Goal: Task Accomplishment & Management: Manage account settings

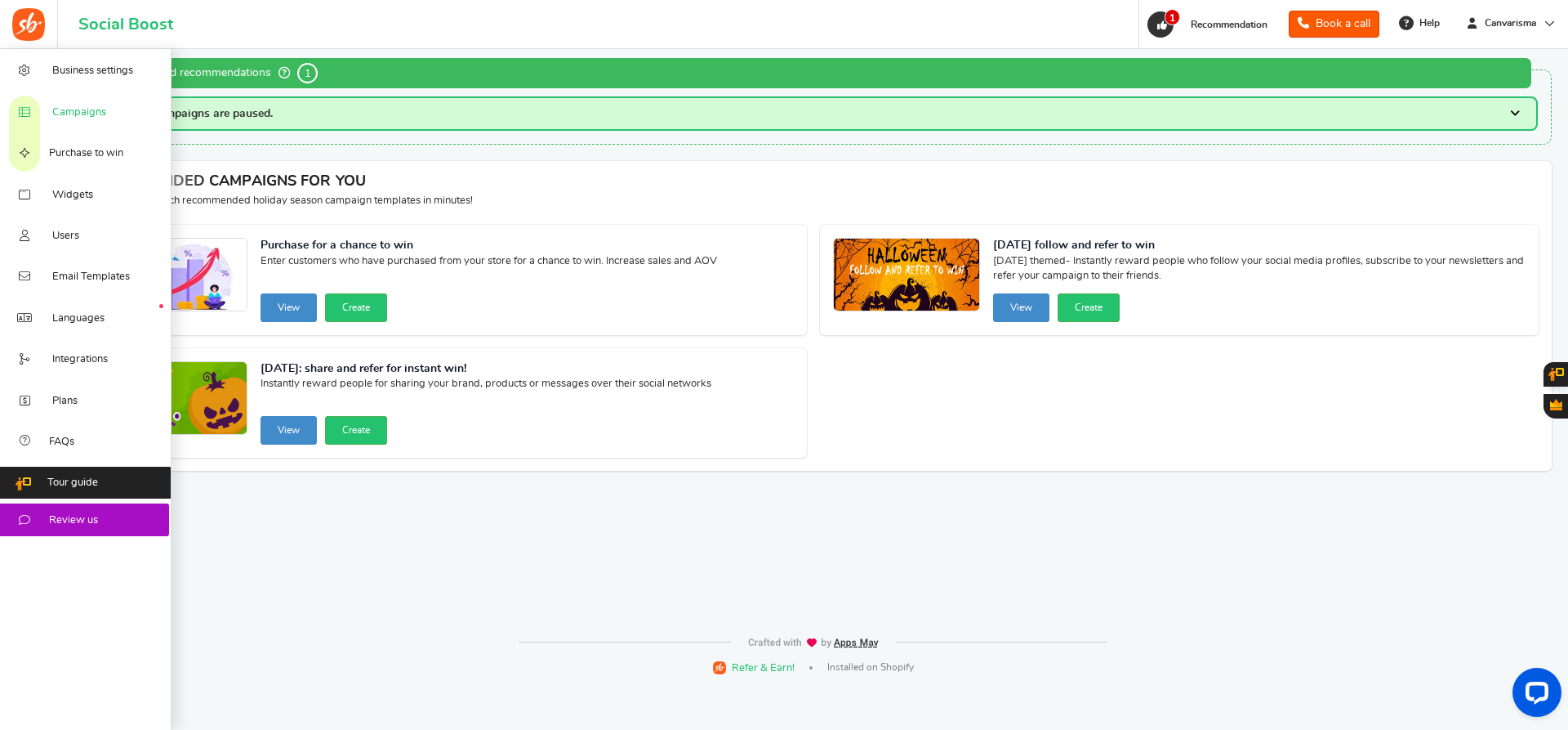
click at [74, 115] on span "Campaigns" at bounding box center [79, 113] width 54 height 14
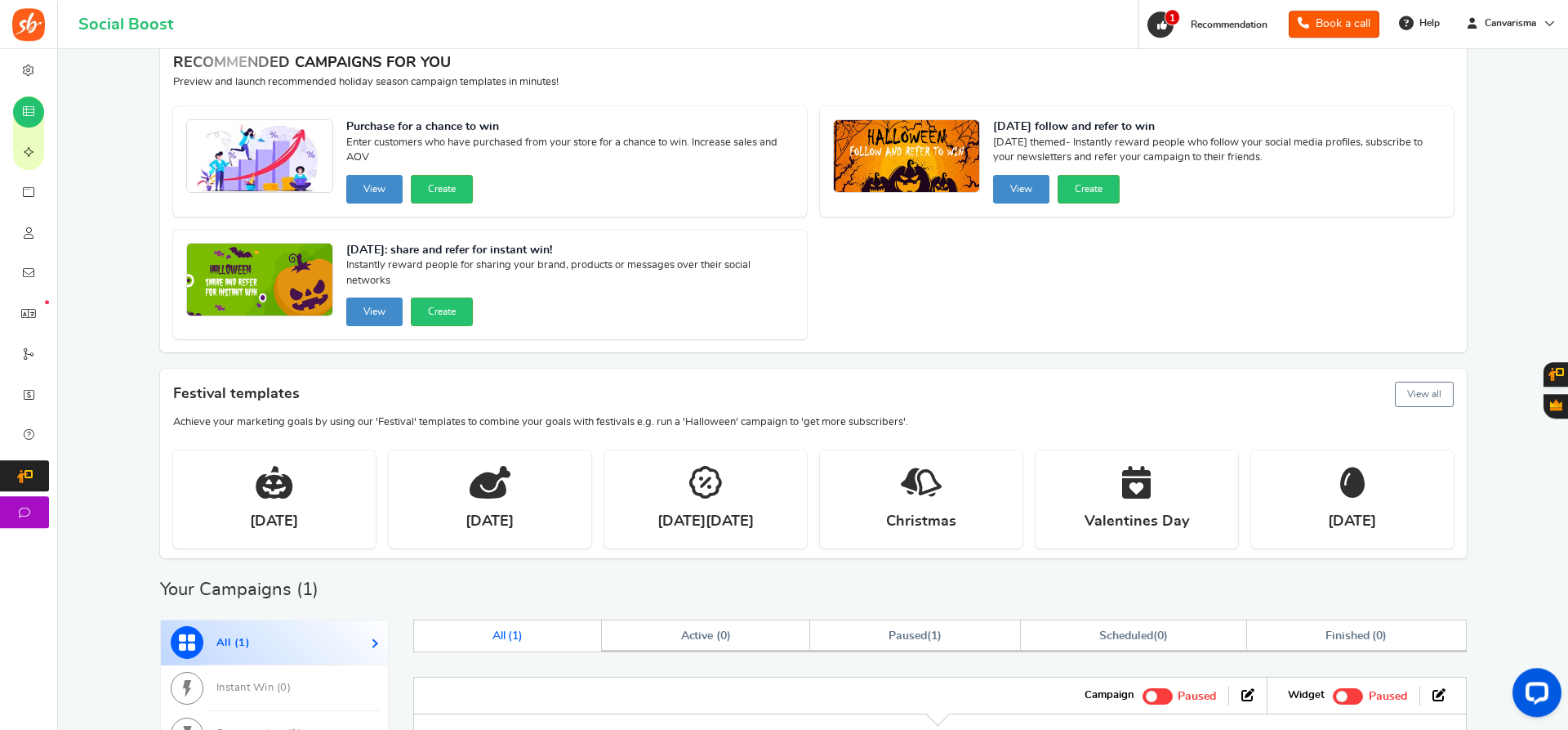
scroll to position [433, 0]
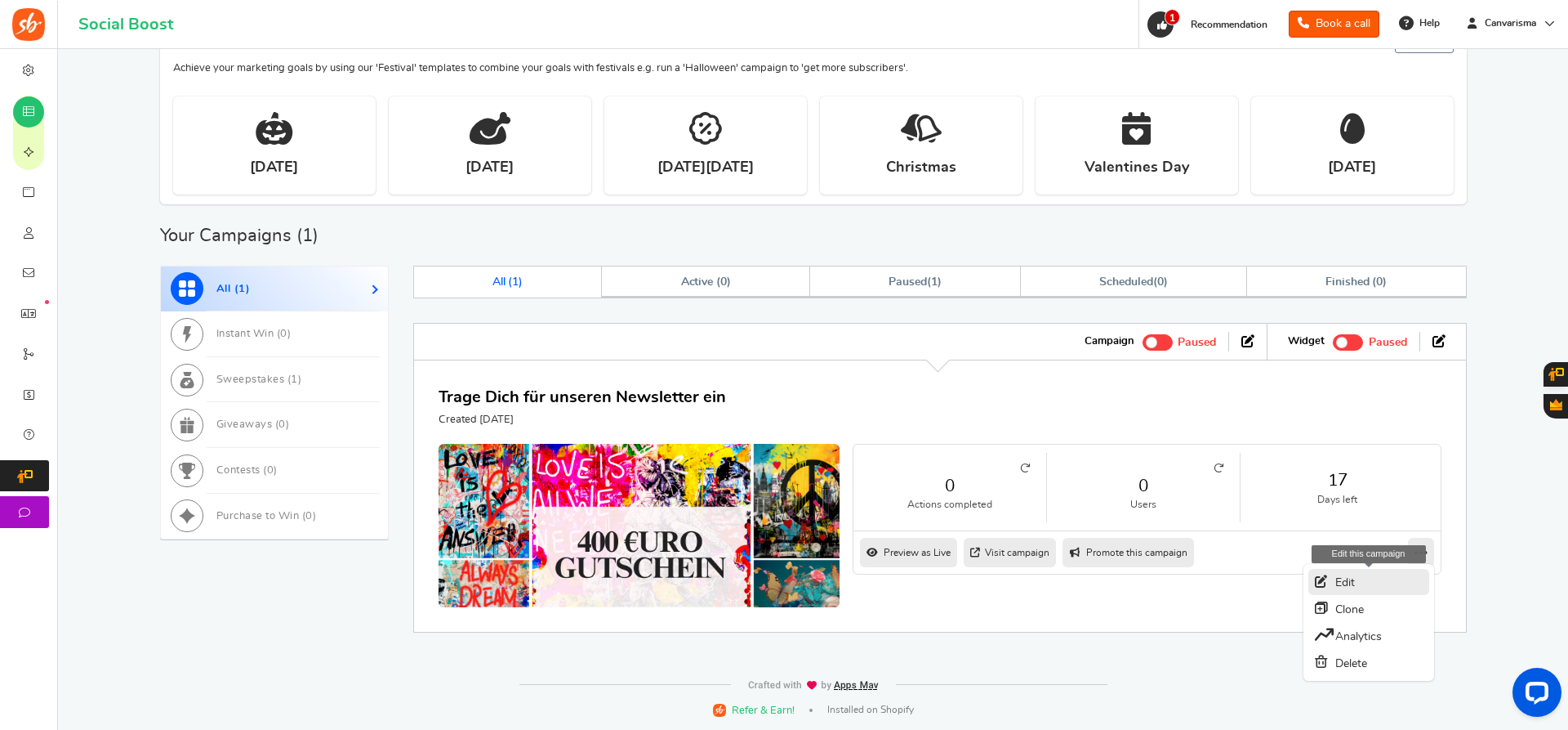
click at [1357, 571] on link "Edit" at bounding box center [1369, 581] width 121 height 26
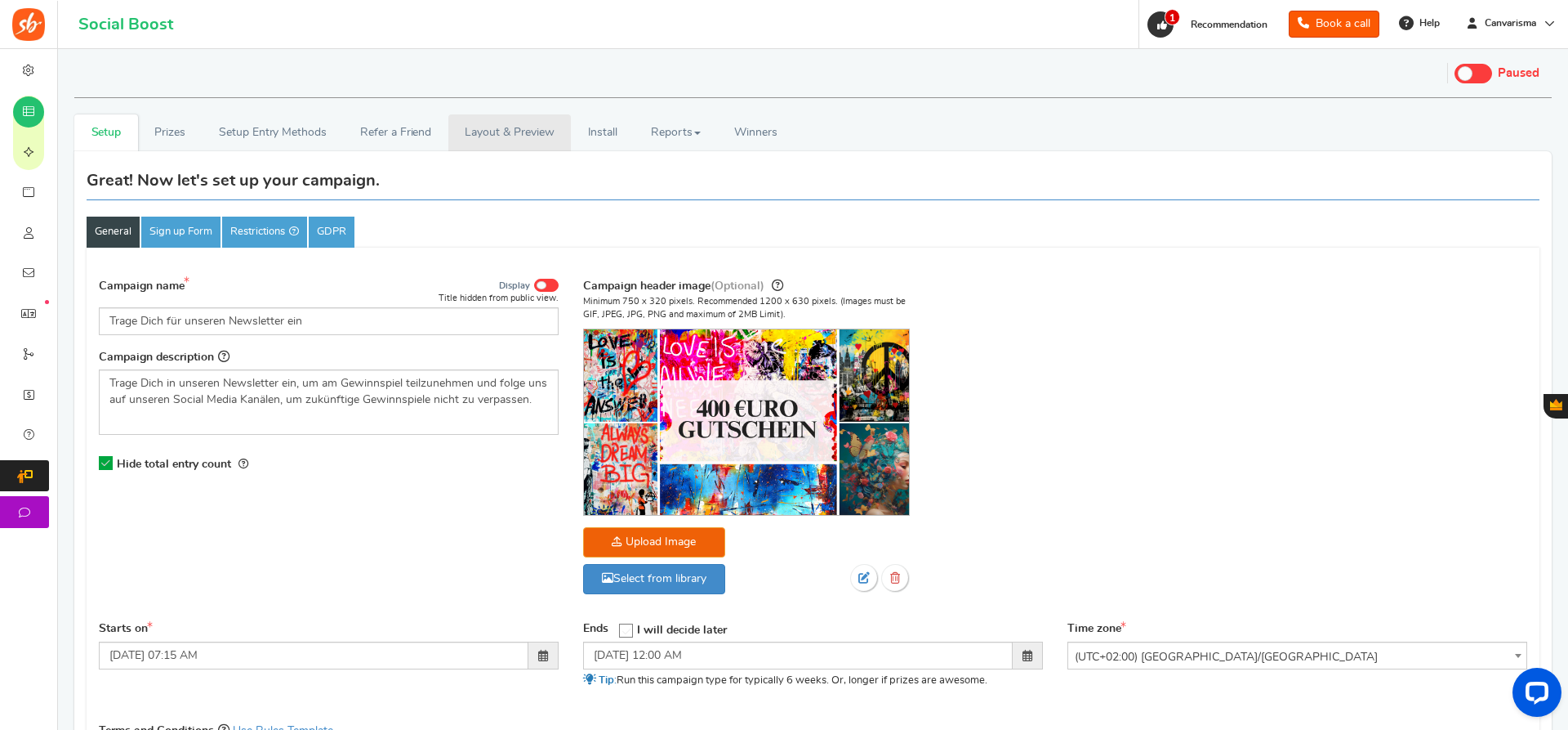
click at [504, 137] on link "Layout & Preview" at bounding box center [509, 132] width 123 height 37
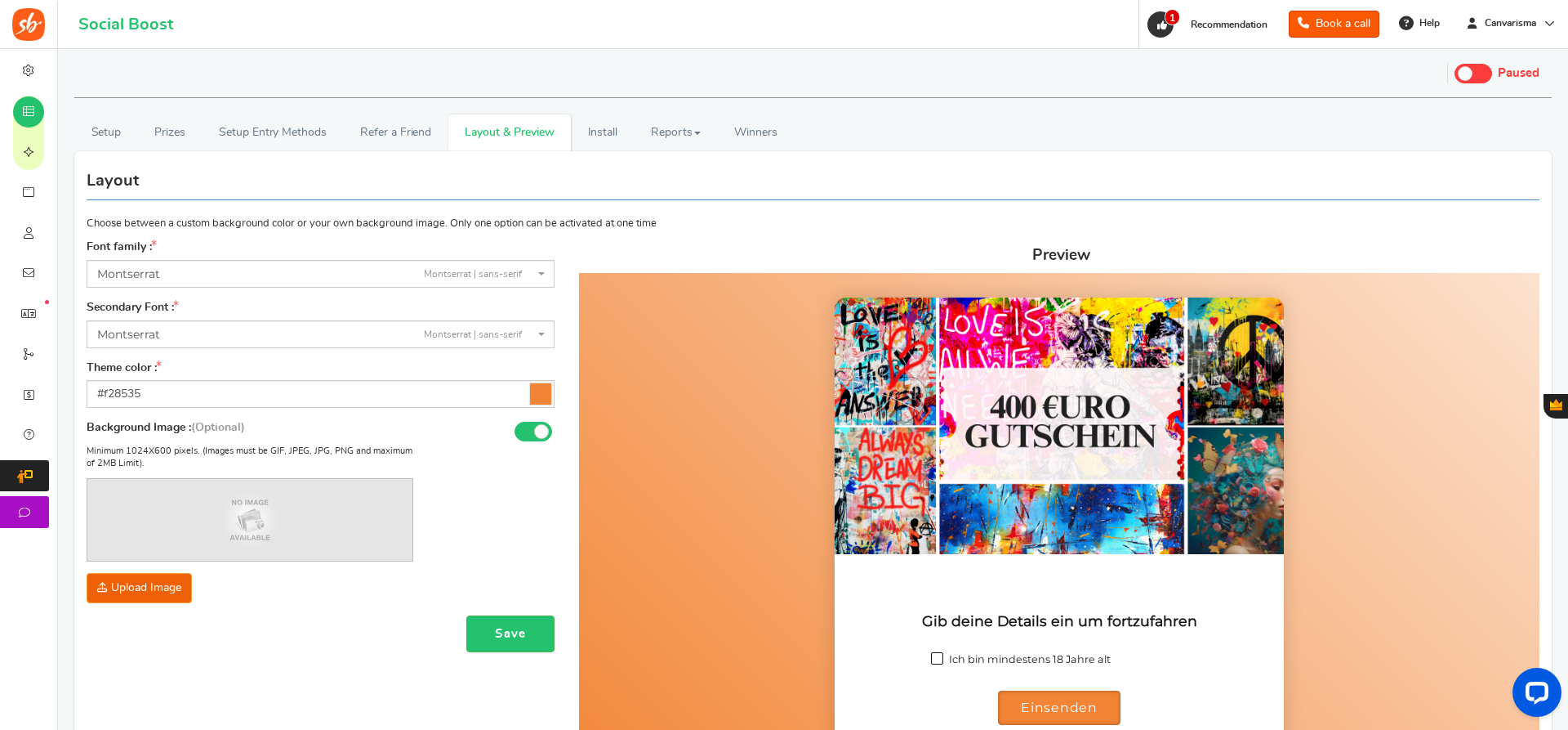
click at [543, 391] on icon at bounding box center [541, 394] width 21 height 21
click at [543, 391] on input "#f28535" at bounding box center [320, 394] width 468 height 28
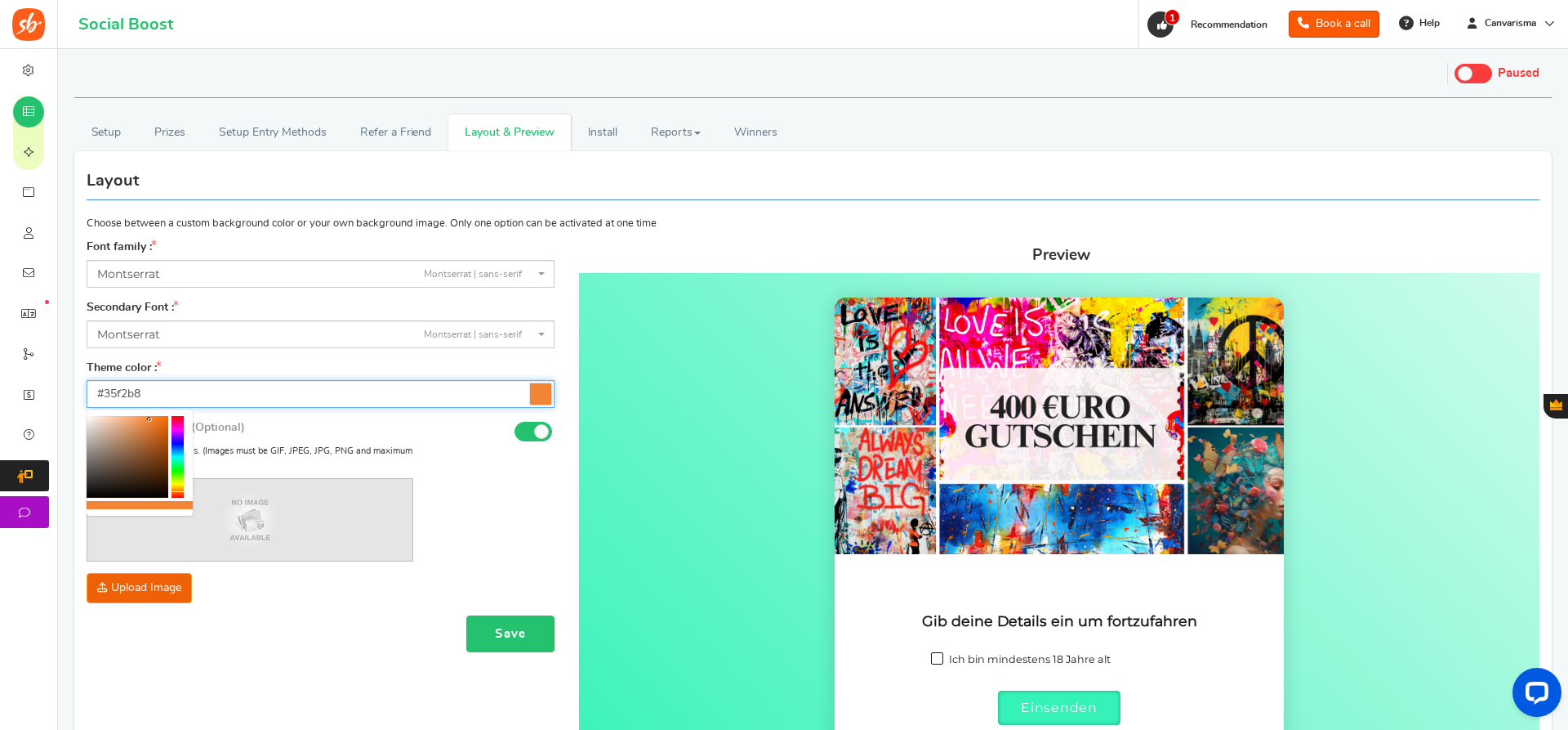
click at [177, 461] on div at bounding box center [178, 456] width 13 height 81
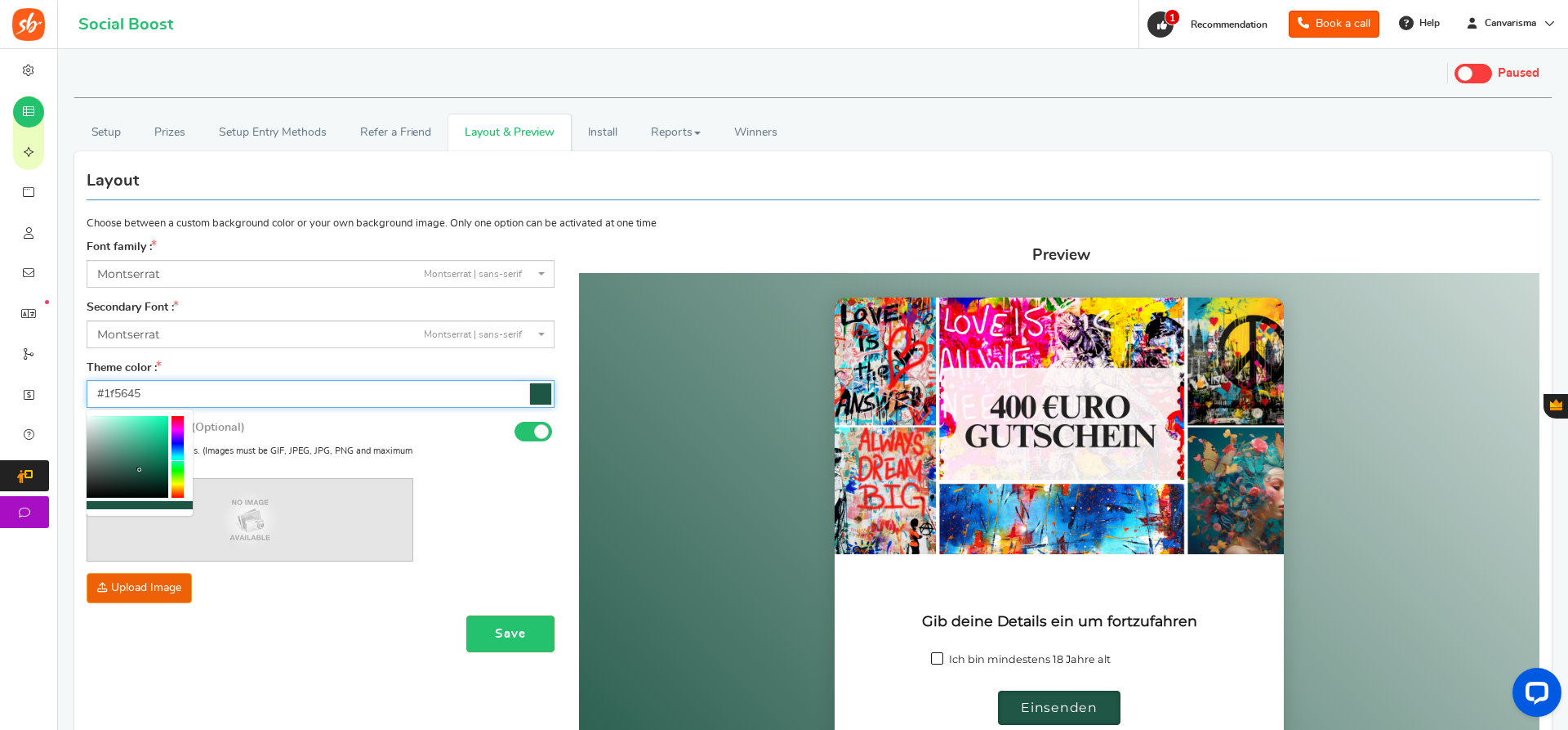
type input "#205646"
drag, startPoint x: 139, startPoint y: 449, endPoint x: 138, endPoint y: 470, distance: 21.0
click at [138, 470] on div at bounding box center [127, 456] width 81 height 81
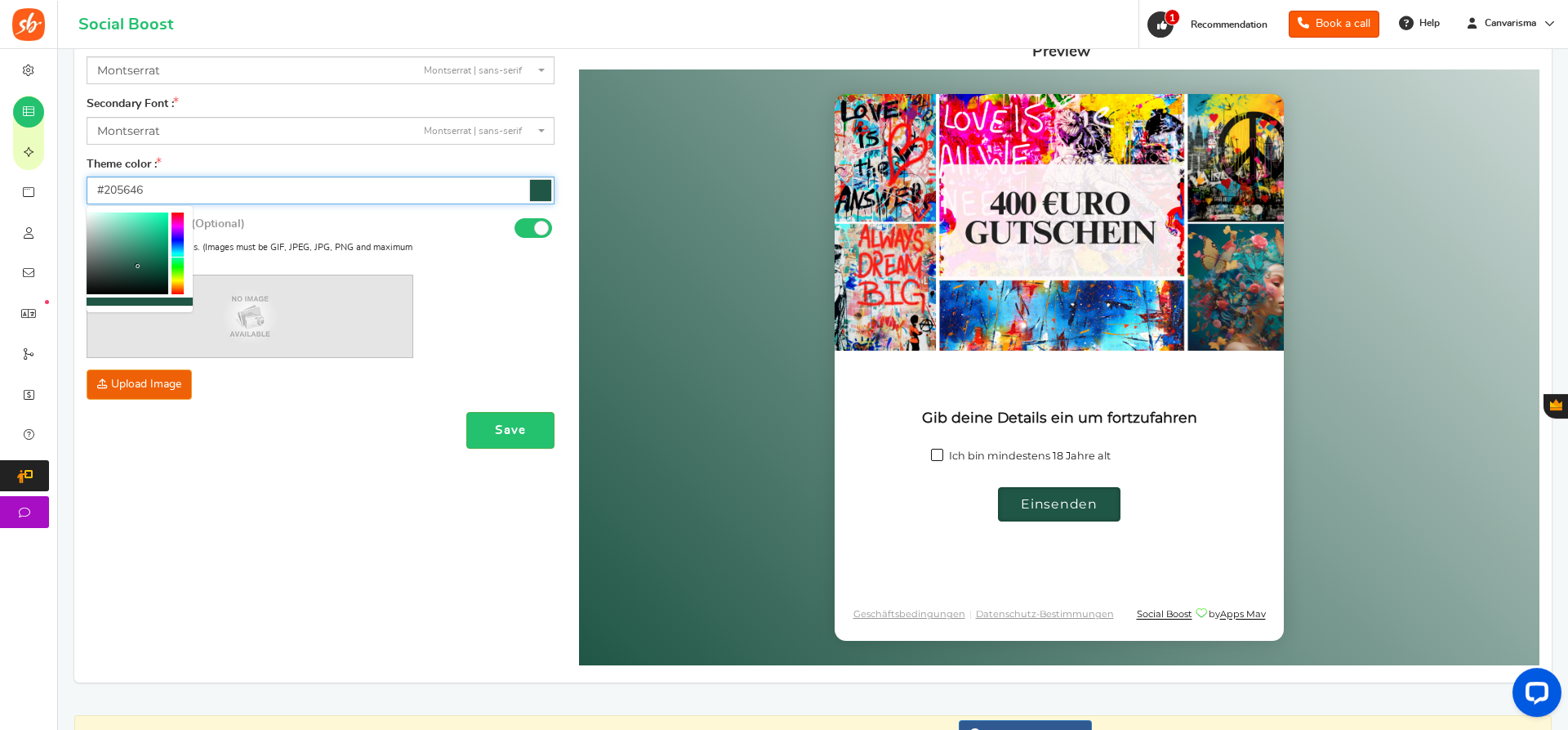
scroll to position [250, 0]
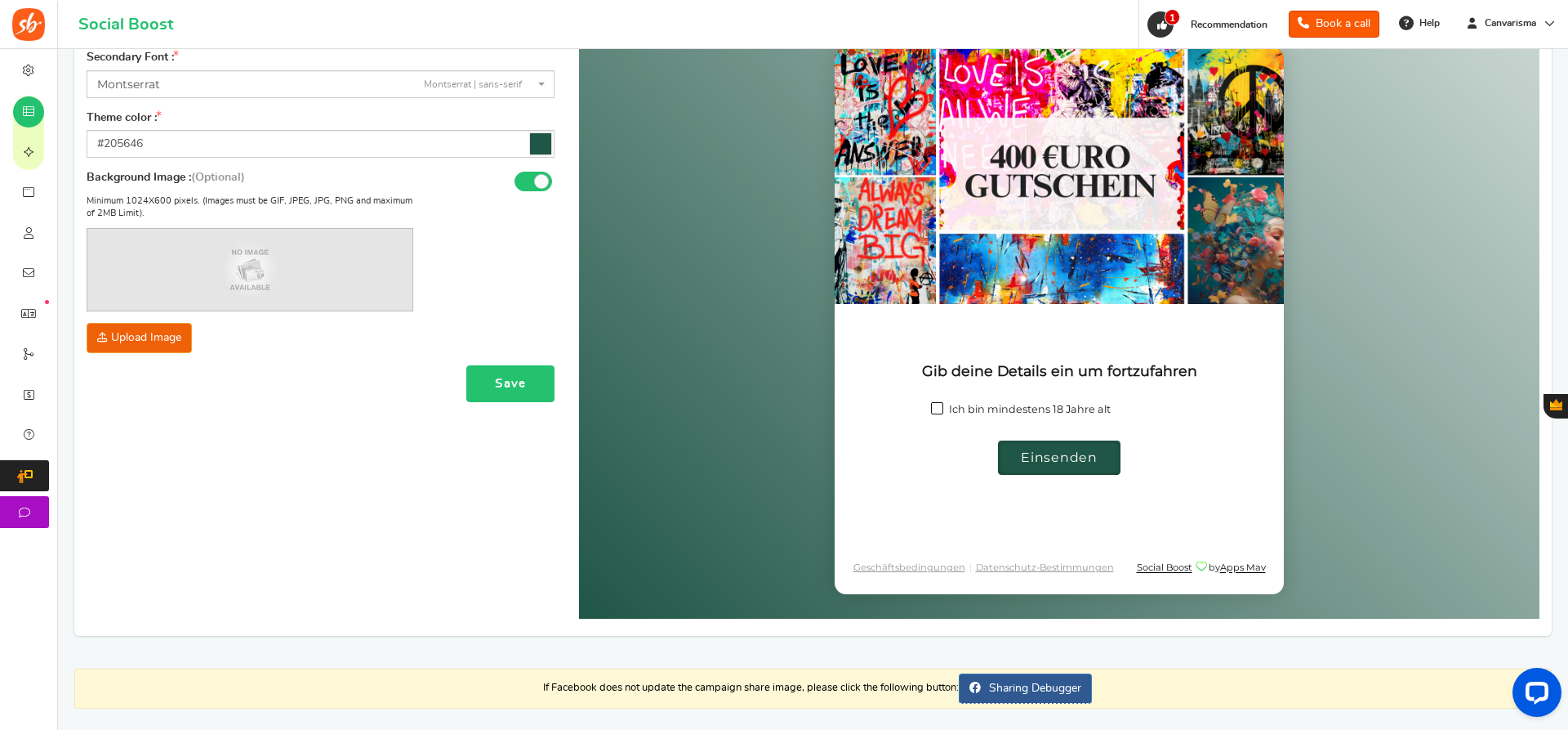
click at [485, 388] on button "Save" at bounding box center [510, 383] width 89 height 37
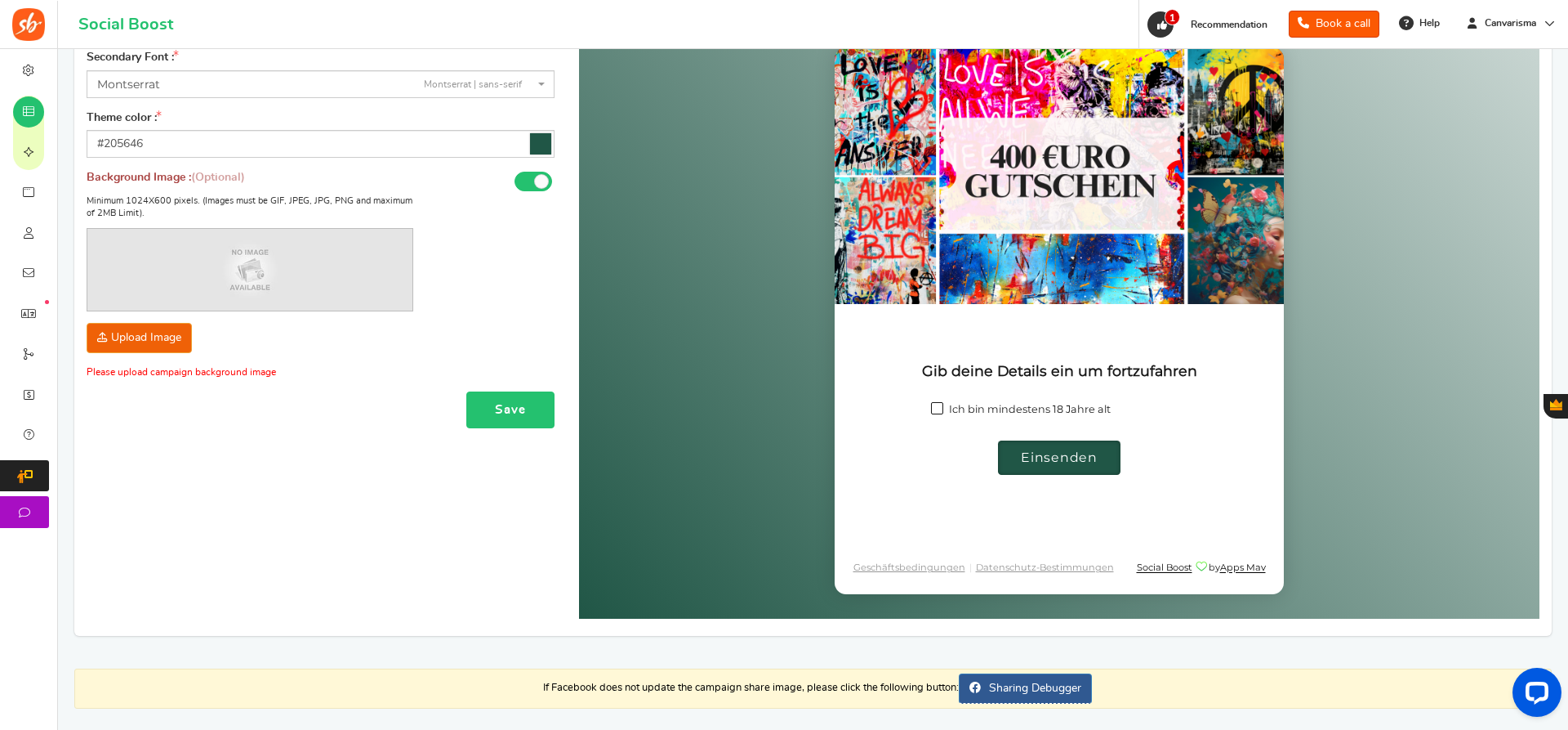
click at [496, 398] on button "Save" at bounding box center [510, 409] width 89 height 37
click at [504, 419] on button "Save" at bounding box center [510, 409] width 89 height 37
click at [544, 178] on span at bounding box center [541, 182] width 14 height 14
click at [0, 0] on input "On" at bounding box center [0, 0] width 0 height 0
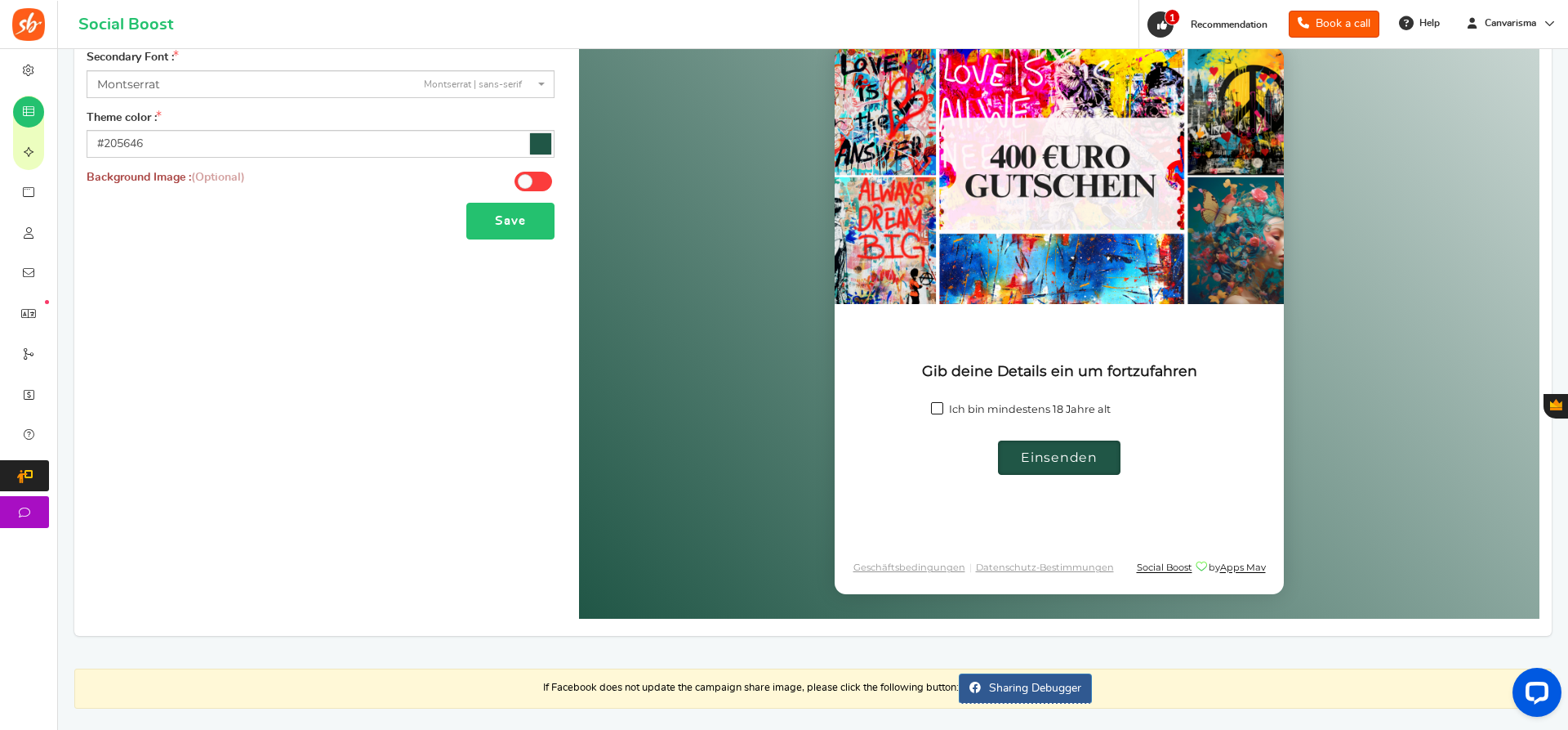
click at [524, 221] on button "Save" at bounding box center [510, 220] width 89 height 37
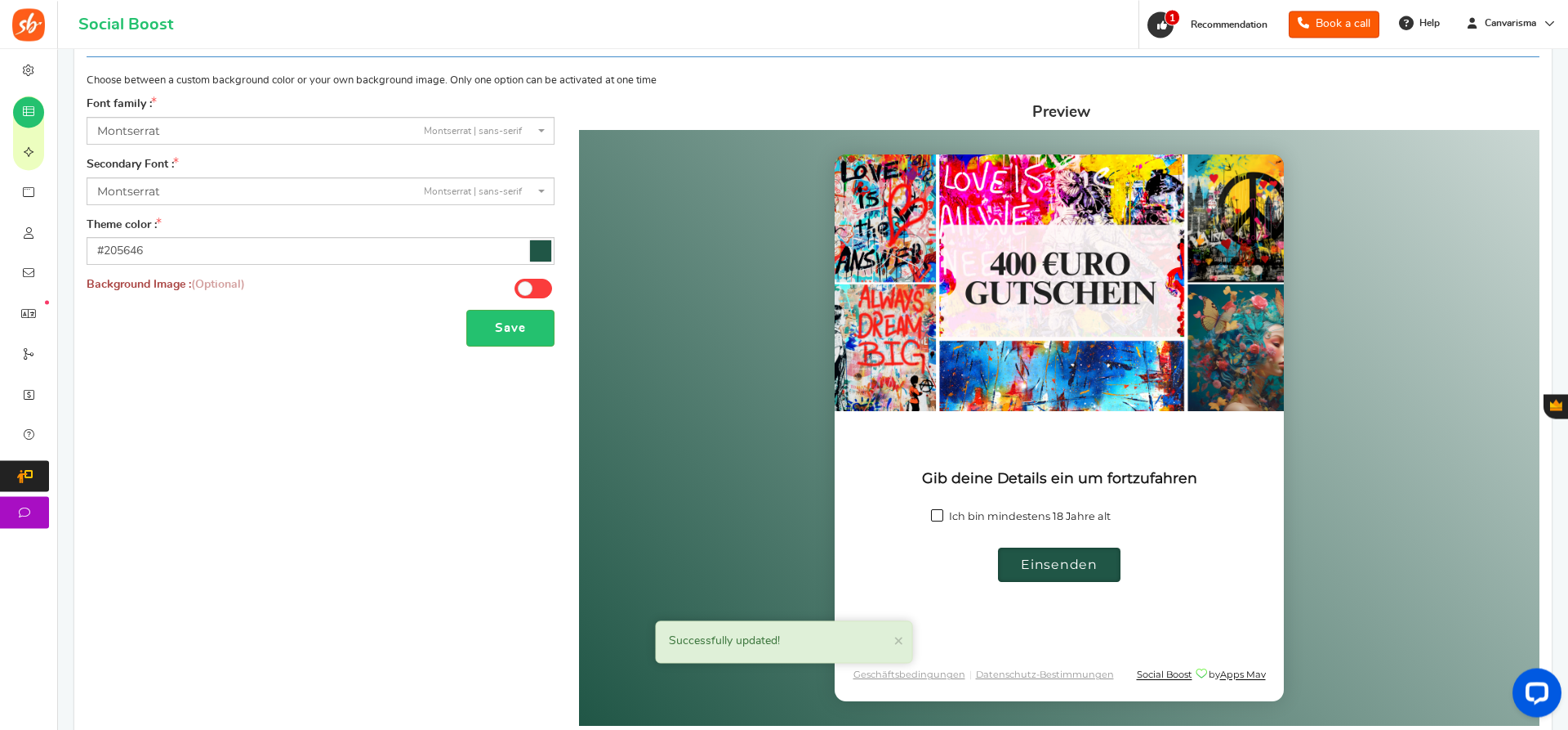
scroll to position [0, 0]
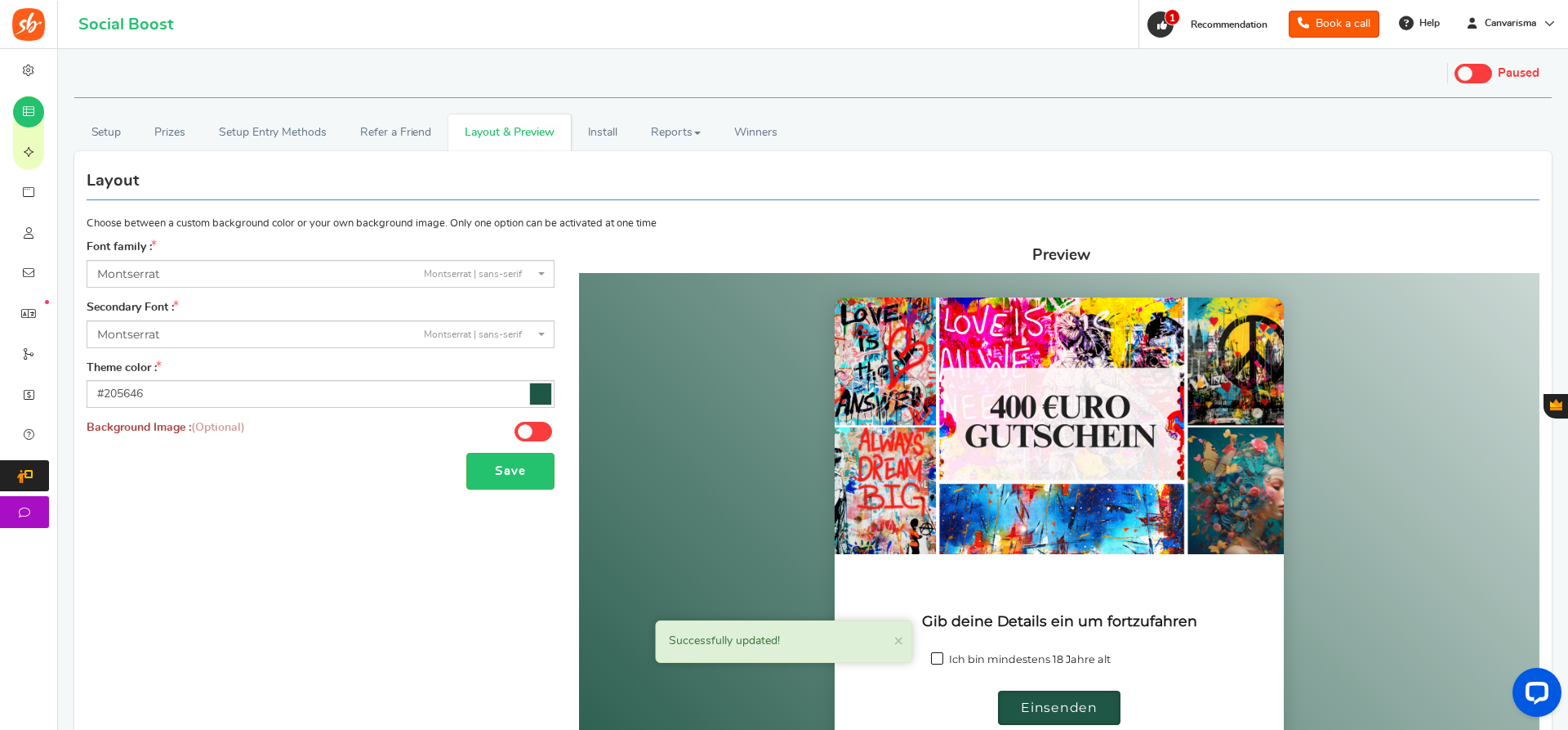
click at [1476, 78] on span at bounding box center [1473, 73] width 38 height 20
click at [1454, 77] on input "Live Paused" at bounding box center [1454, 72] width 0 height 11
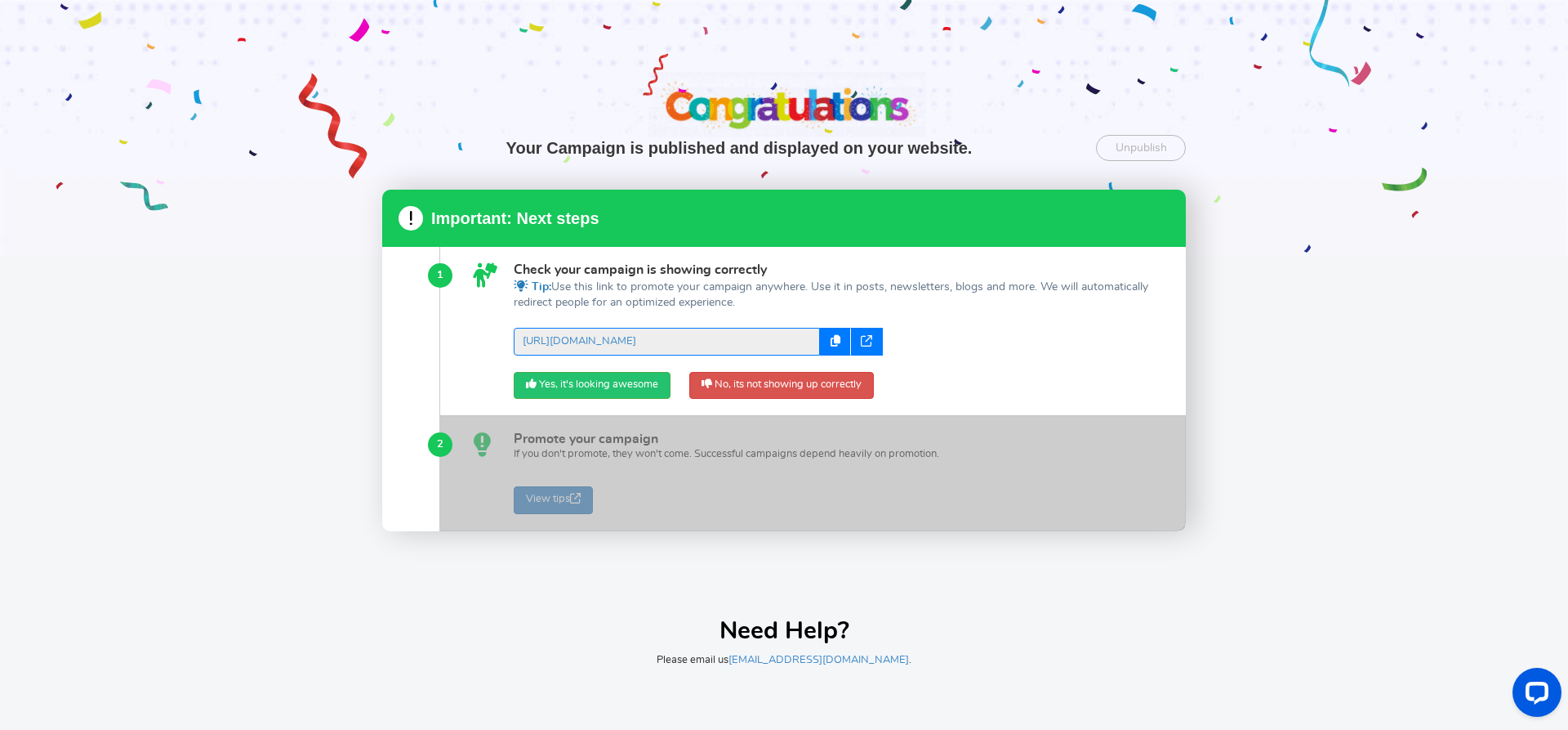
click at [878, 351] on div at bounding box center [868, 341] width 32 height 28
click at [873, 341] on div at bounding box center [868, 341] width 32 height 28
click at [1326, 429] on div "Your Campaign is published and displayed on your website. Unpublish Unpublish t…" at bounding box center [784, 365] width 1568 height 730
click at [549, 378] on link "Yes, it's looking awesome" at bounding box center [591, 386] width 157 height 28
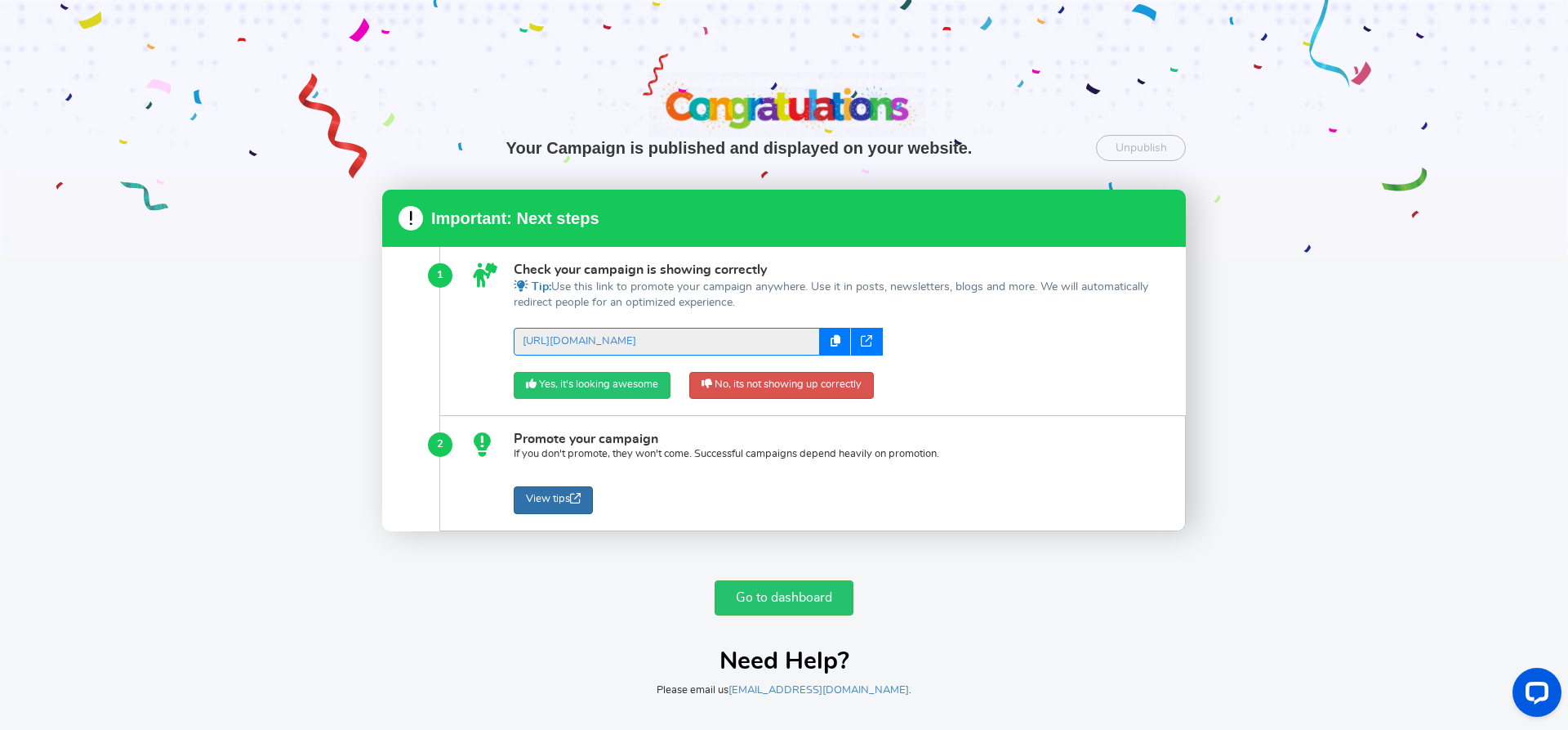
click at [546, 499] on link "View tips" at bounding box center [553, 499] width 80 height 28
click at [239, 221] on div at bounding box center [784, 128] width 1568 height 257
click at [748, 591] on link "Go to dashboard" at bounding box center [784, 597] width 139 height 35
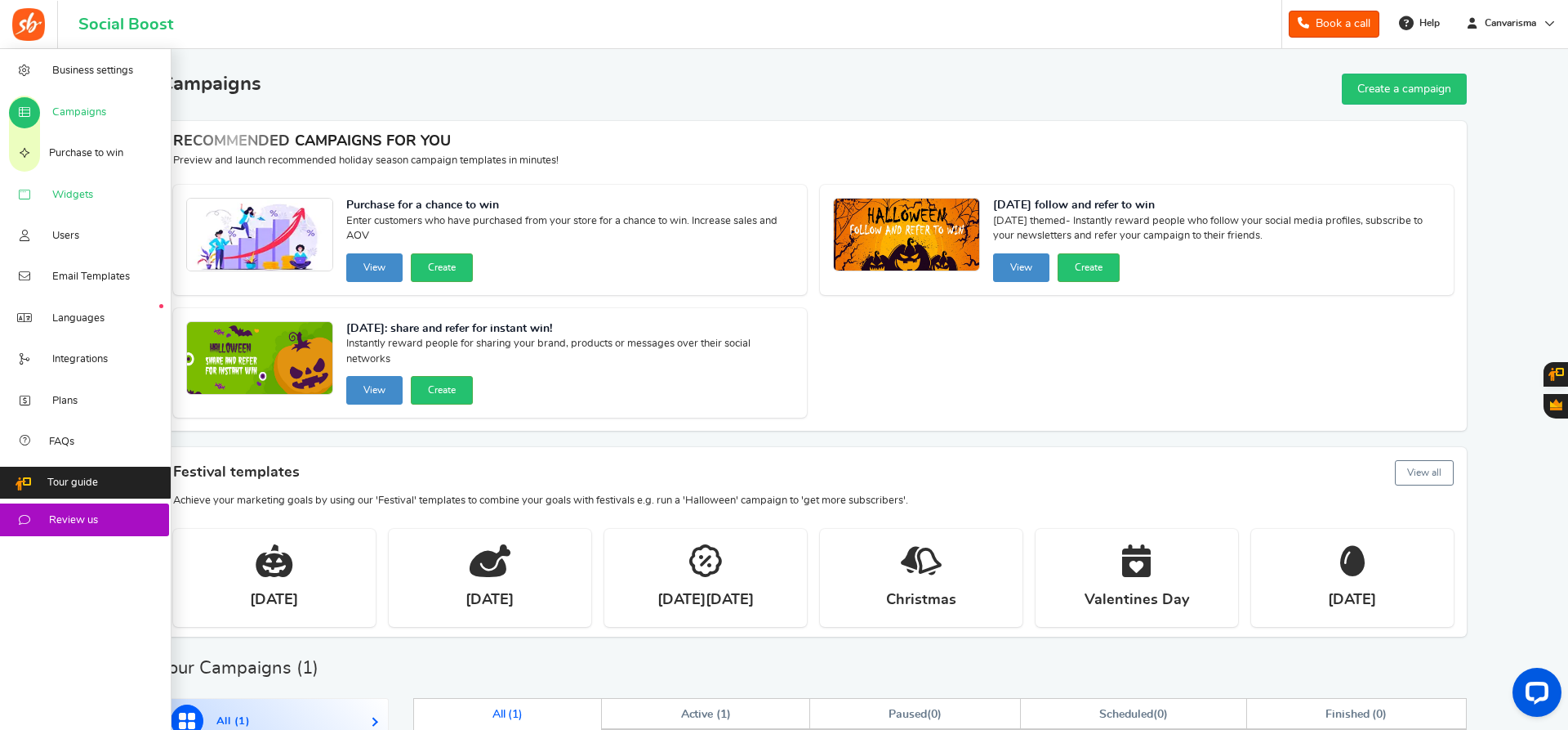
click at [64, 202] on span "Widgets" at bounding box center [72, 195] width 41 height 14
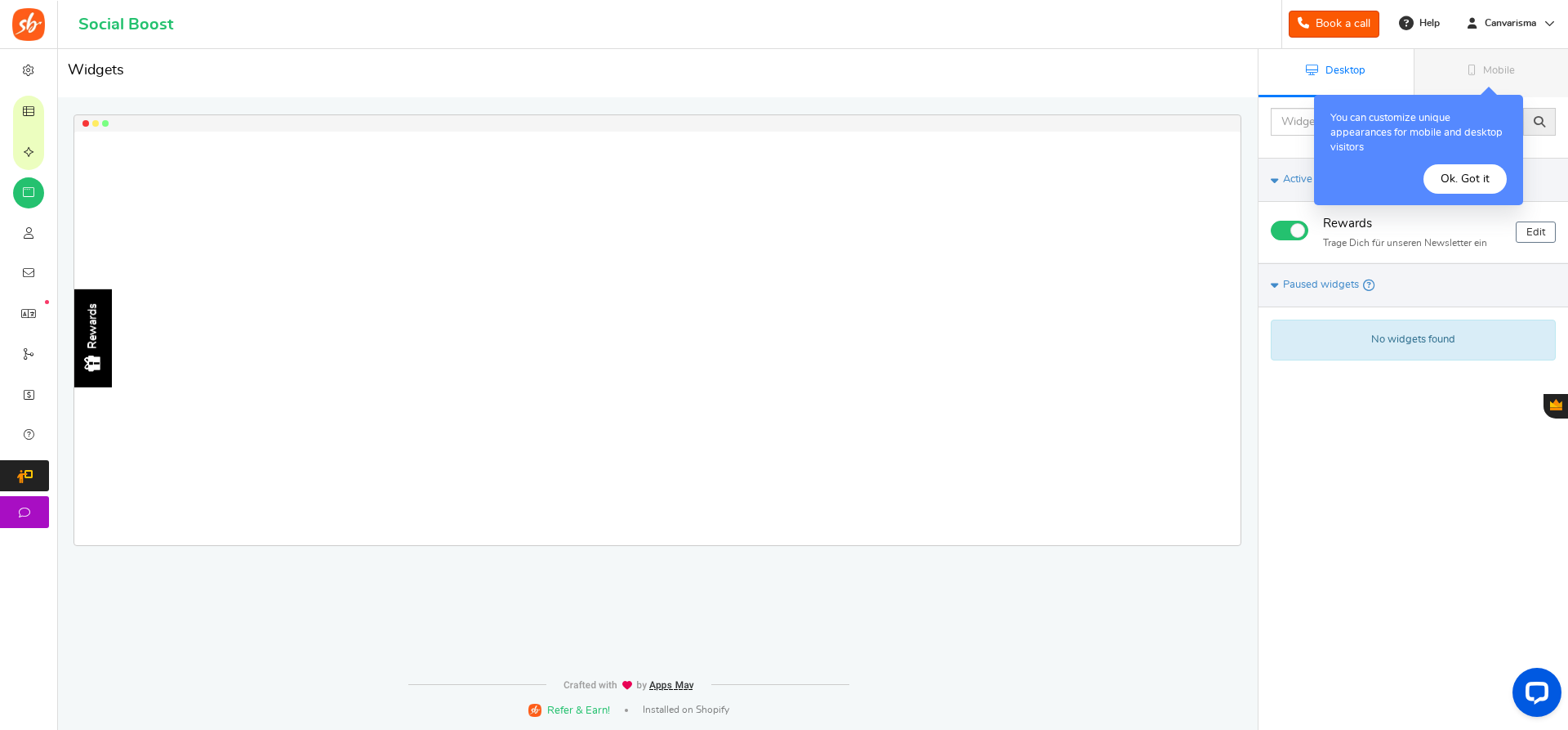
click at [1472, 172] on button "Ok. Got it" at bounding box center [1465, 179] width 83 height 30
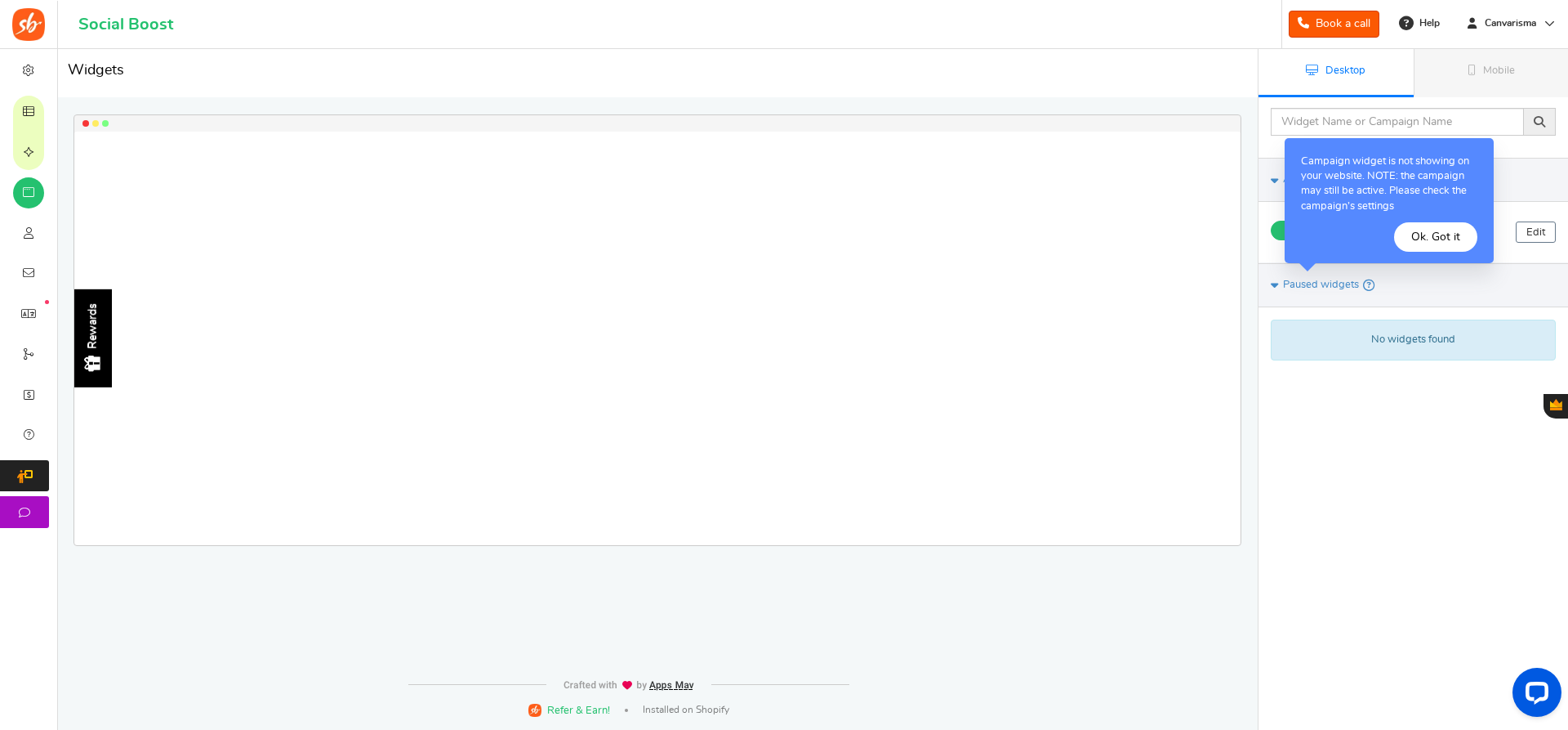
click at [1428, 238] on button "Ok. Got it" at bounding box center [1436, 236] width 83 height 30
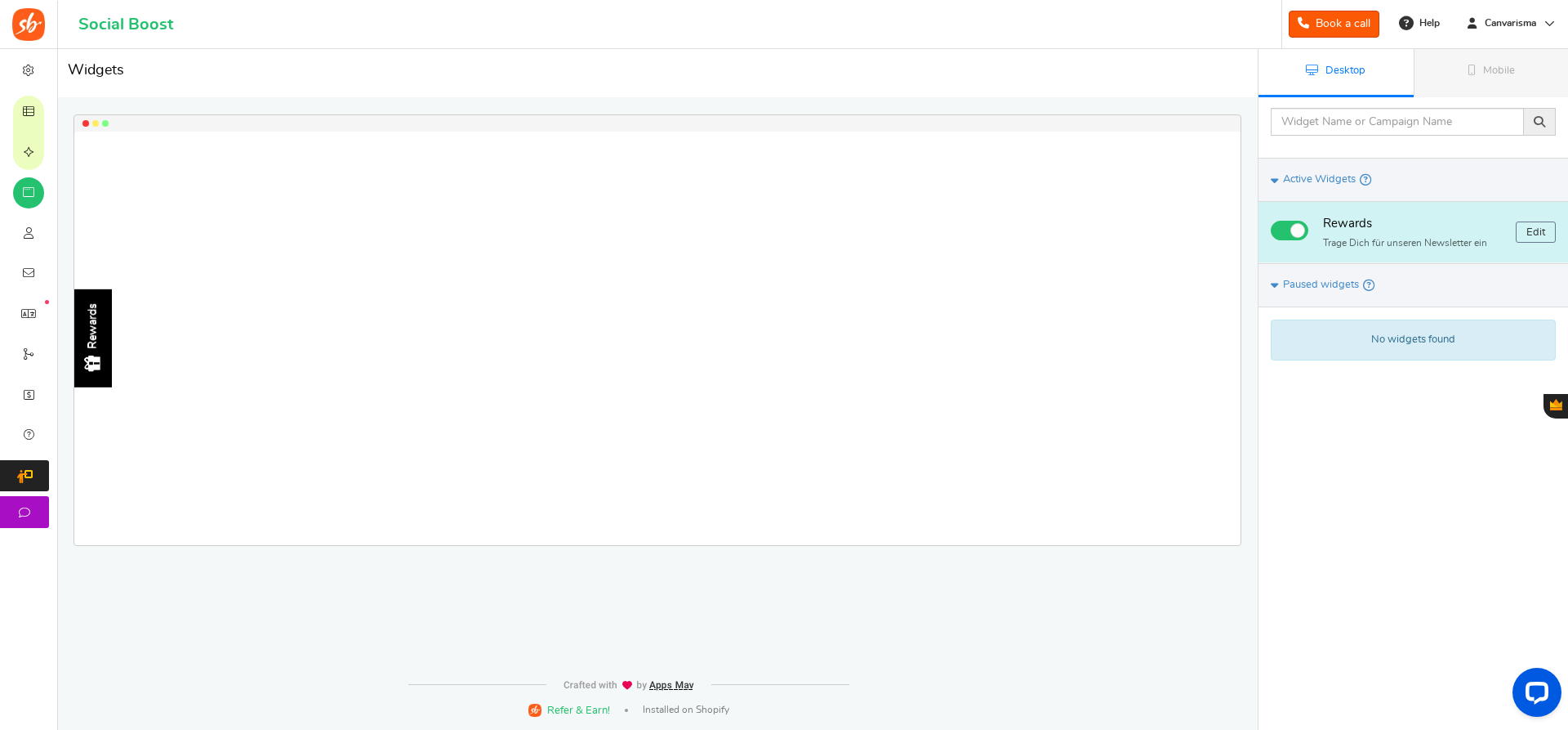
click at [106, 338] on div "Rewards" at bounding box center [93, 338] width 38 height 98
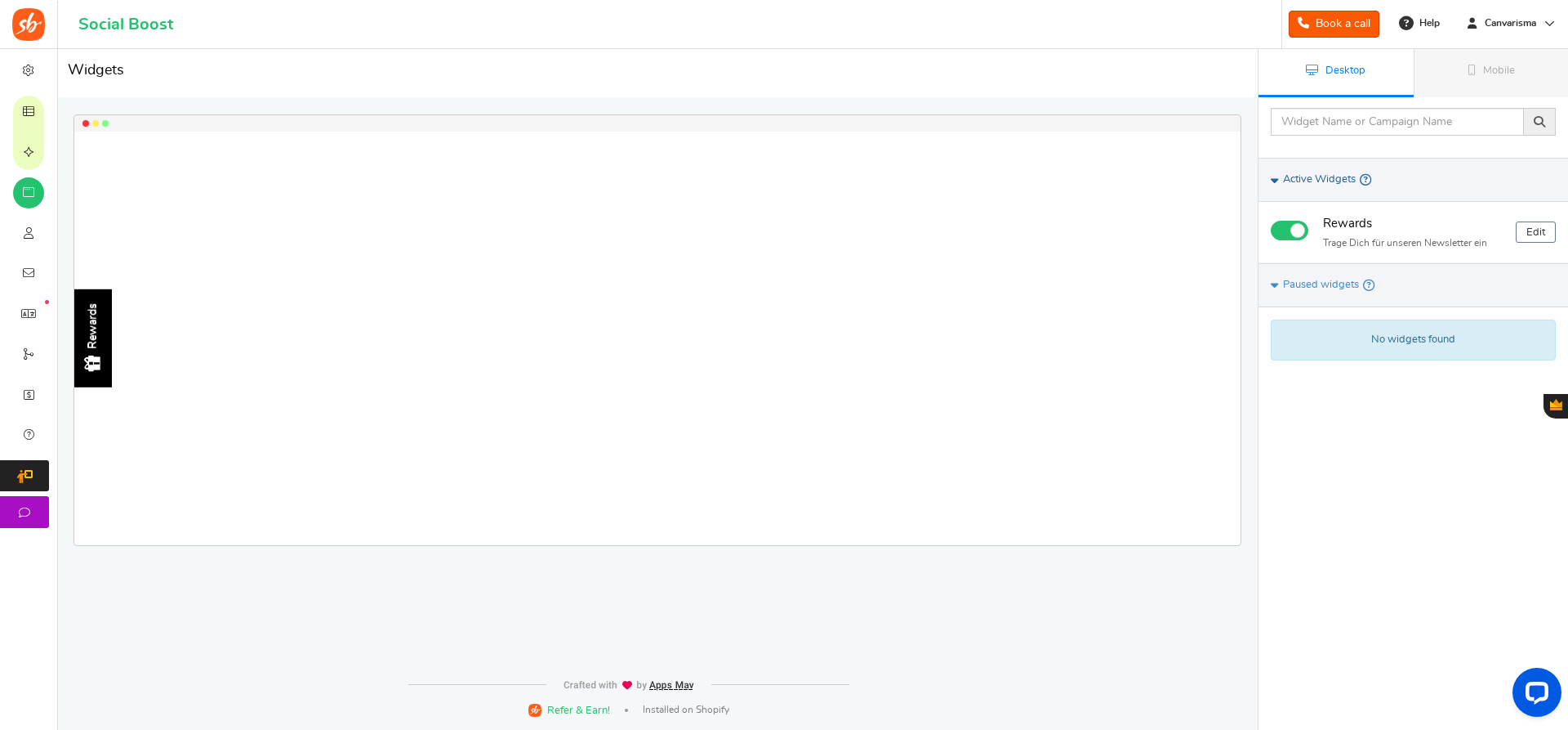
click at [1276, 182] on icon at bounding box center [1275, 181] width 7 height 13
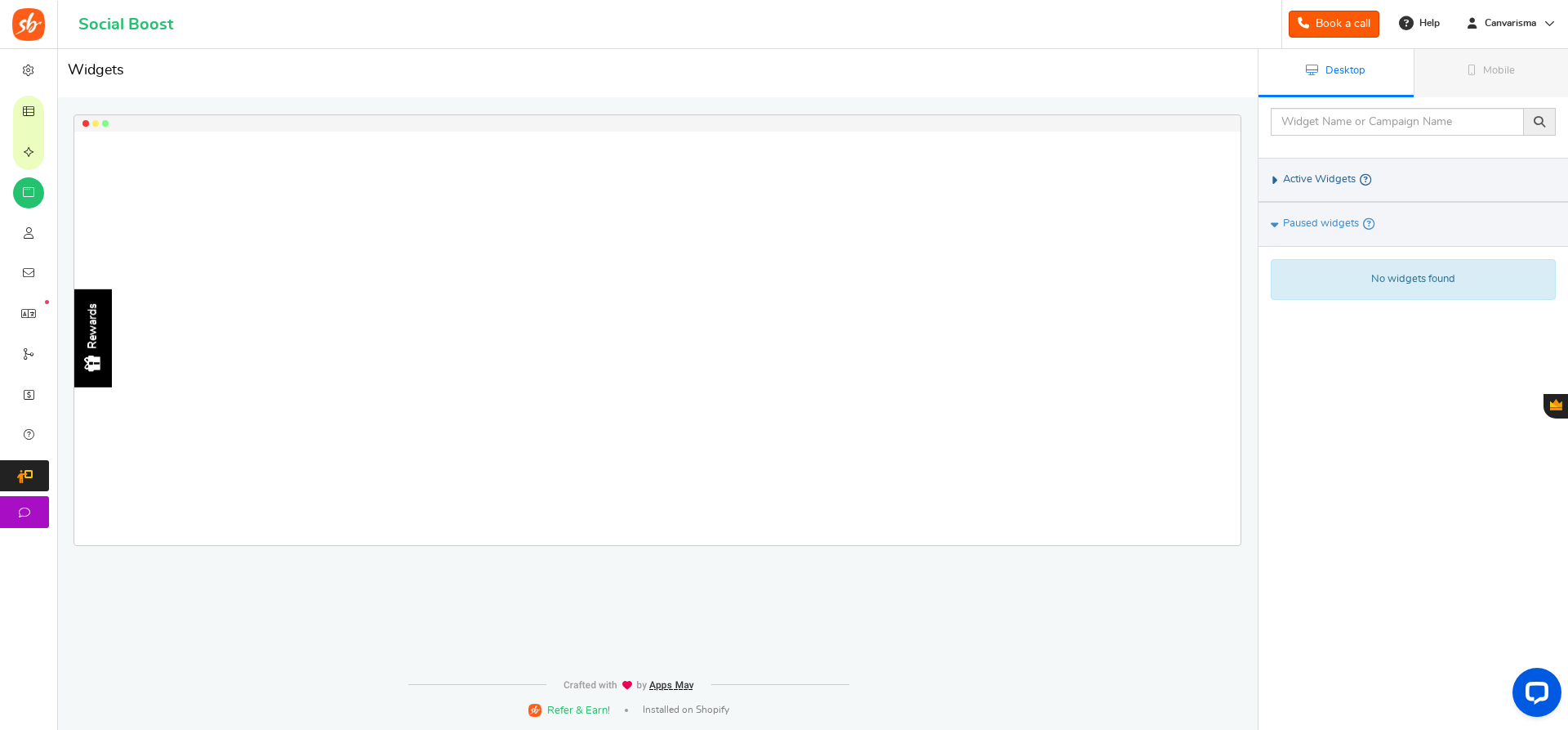
click at [1276, 182] on icon at bounding box center [1275, 180] width 13 height 7
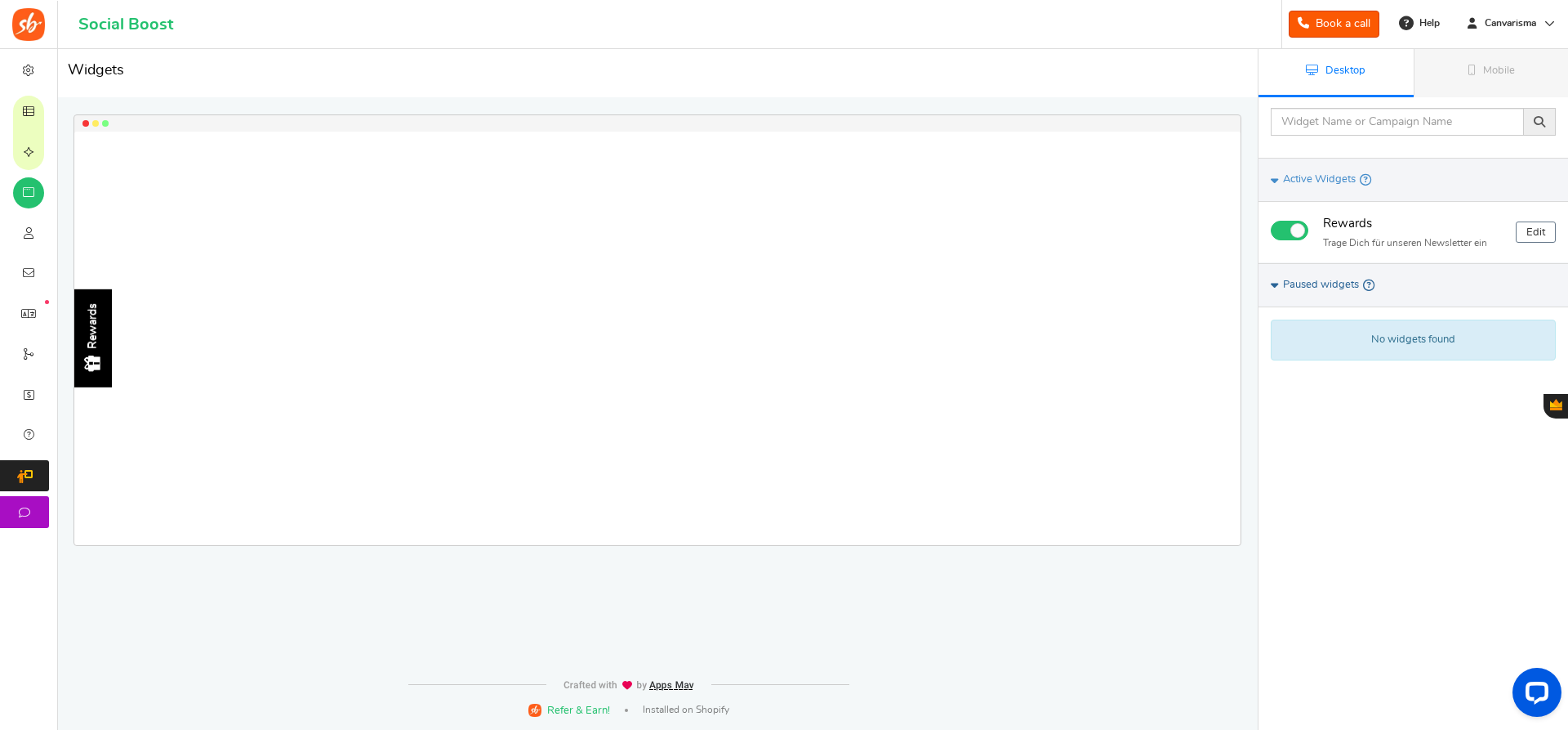
click at [1266, 281] on link "Paused widgets" at bounding box center [1413, 284] width 309 height 44
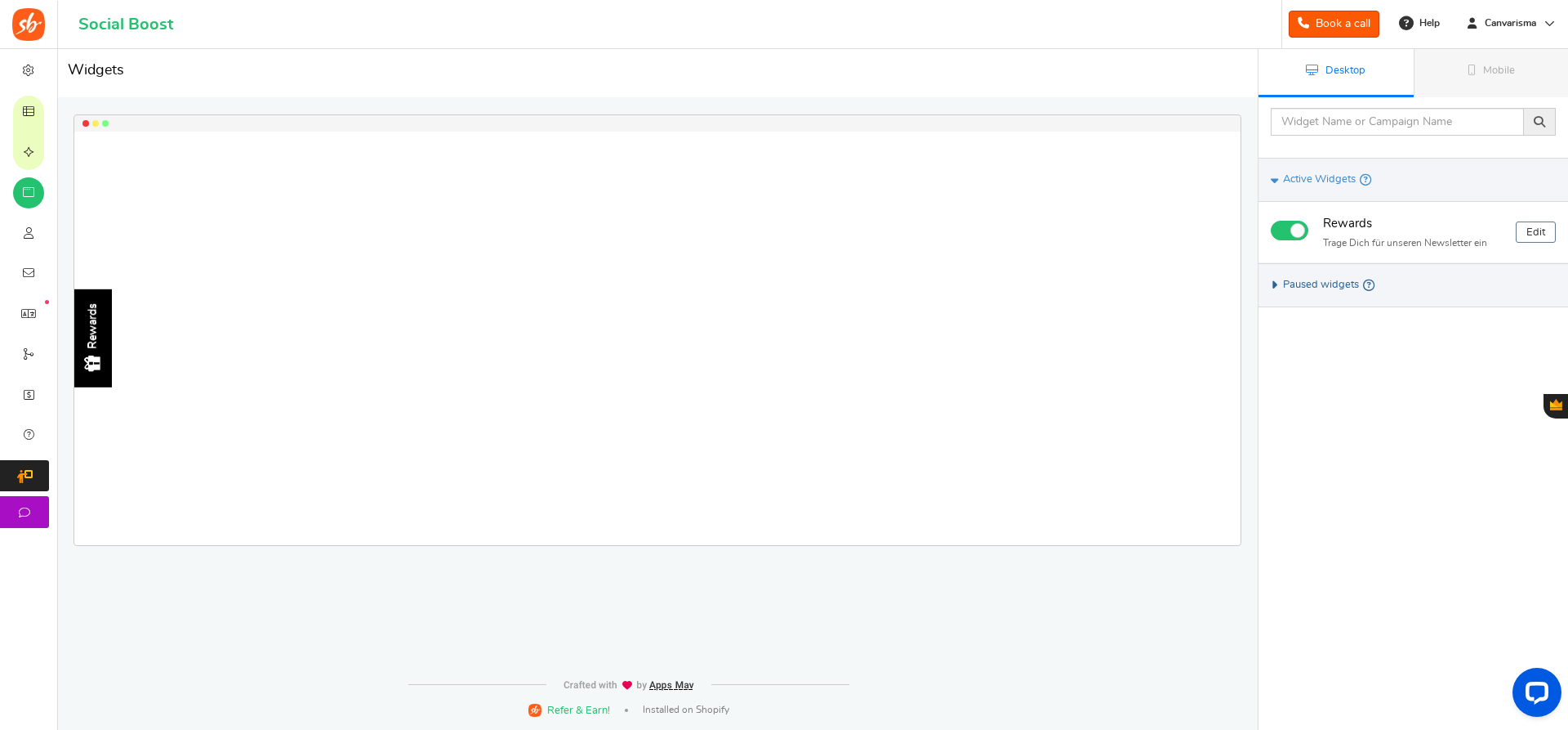
click at [1266, 281] on link "Paused widgets" at bounding box center [1413, 284] width 309 height 44
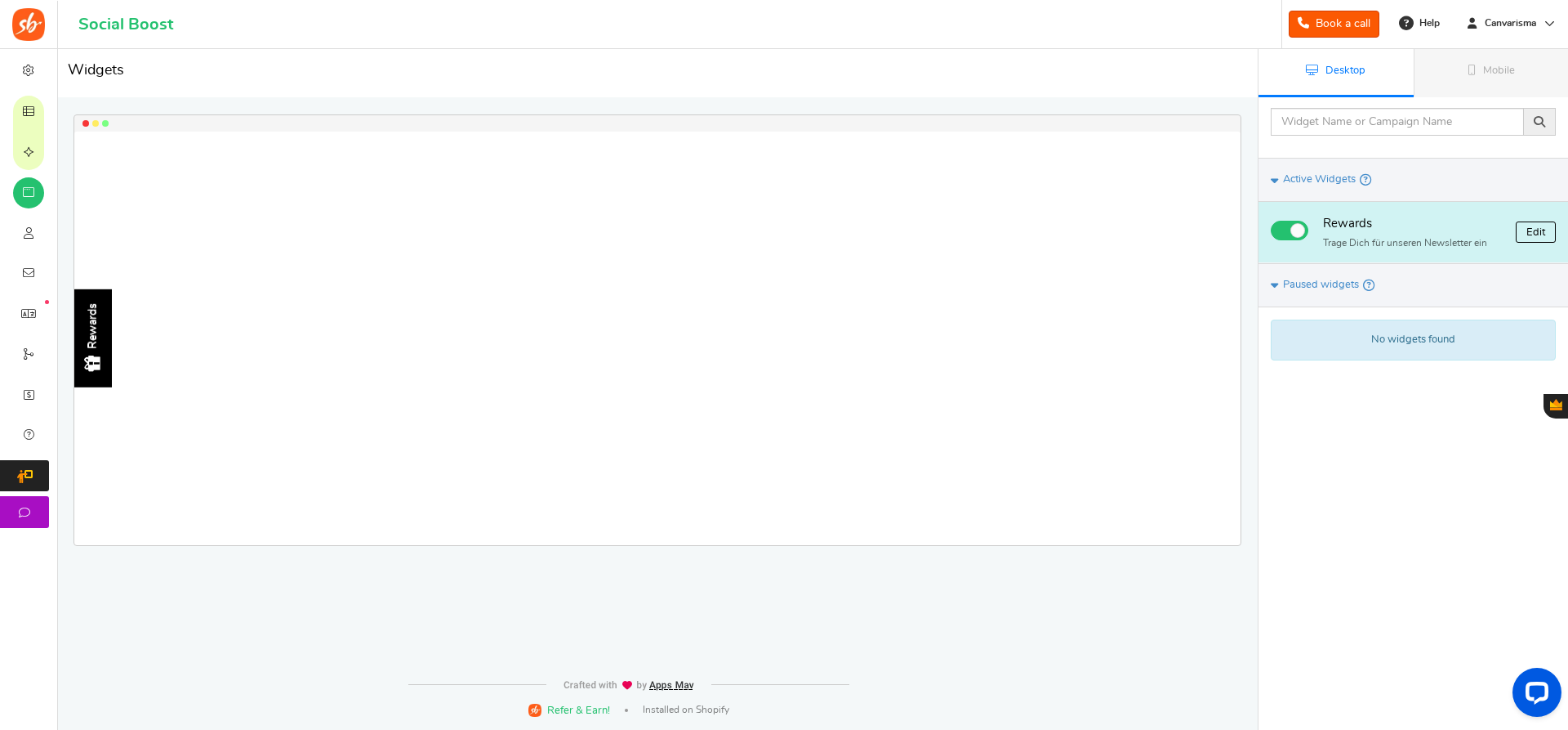
click at [1534, 236] on link "Edit" at bounding box center [1536, 232] width 40 height 21
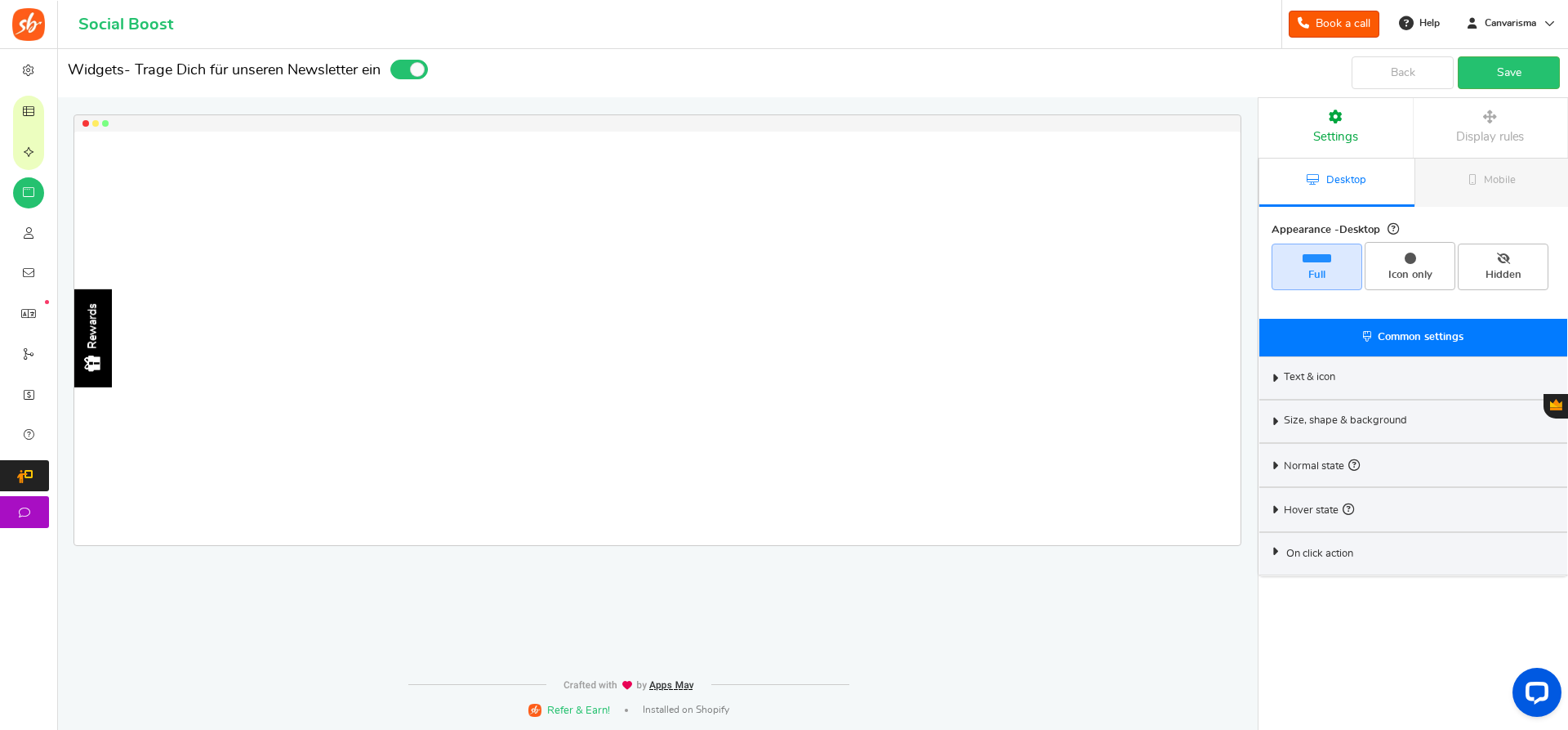
select select "left-side-drawer"
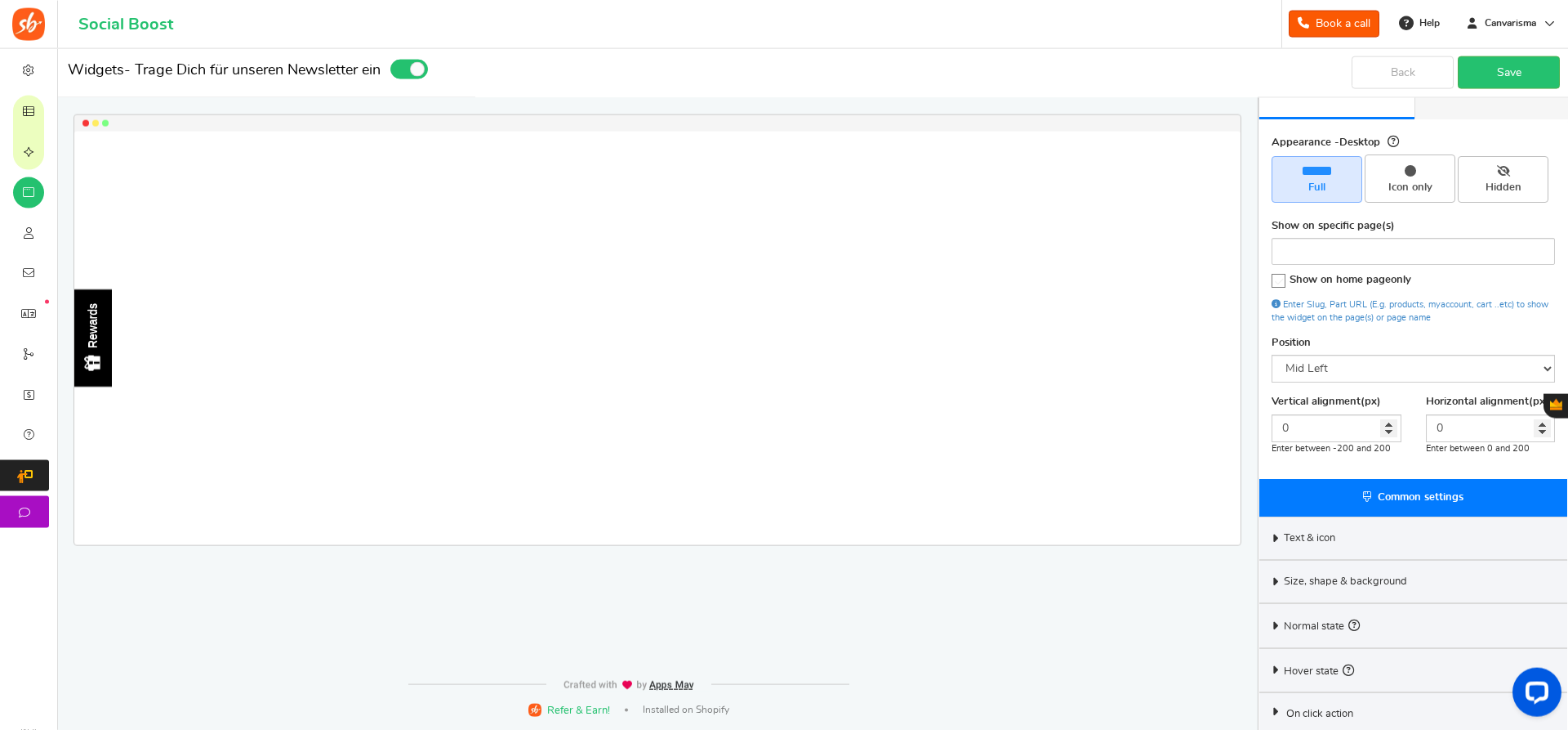
scroll to position [93, 0]
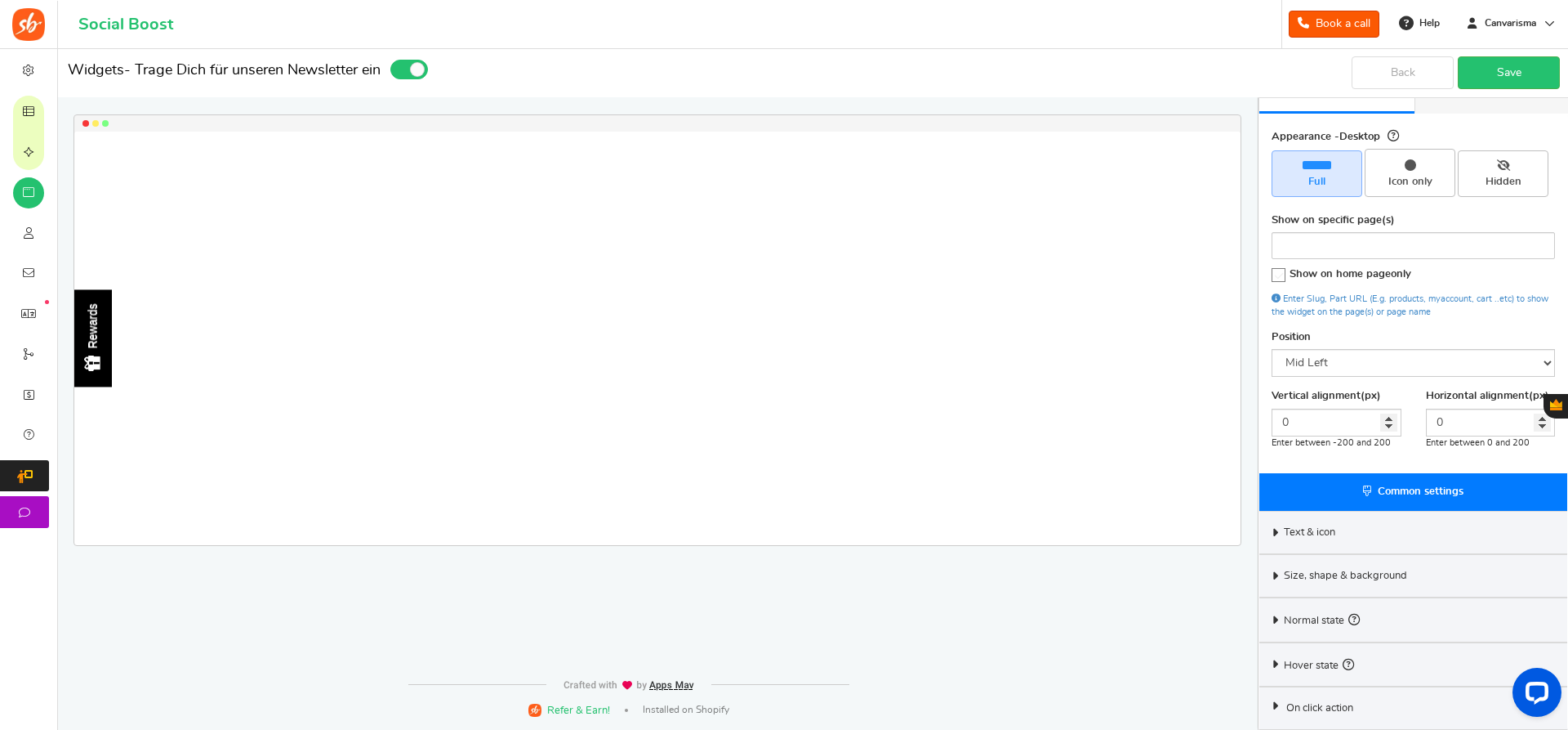
click at [1305, 577] on span "Size, shape & background" at bounding box center [1346, 576] width 123 height 14
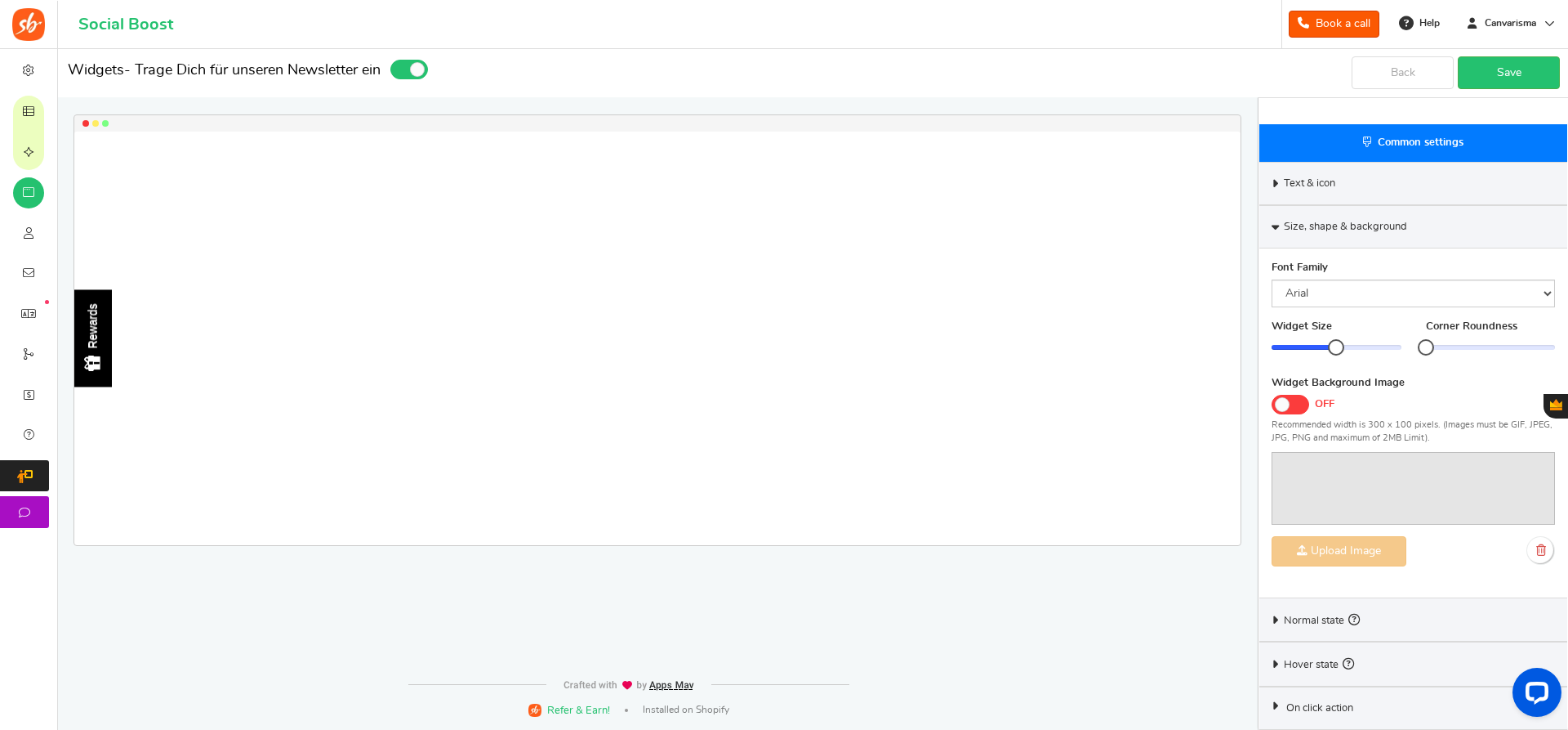
scroll to position [0, 0]
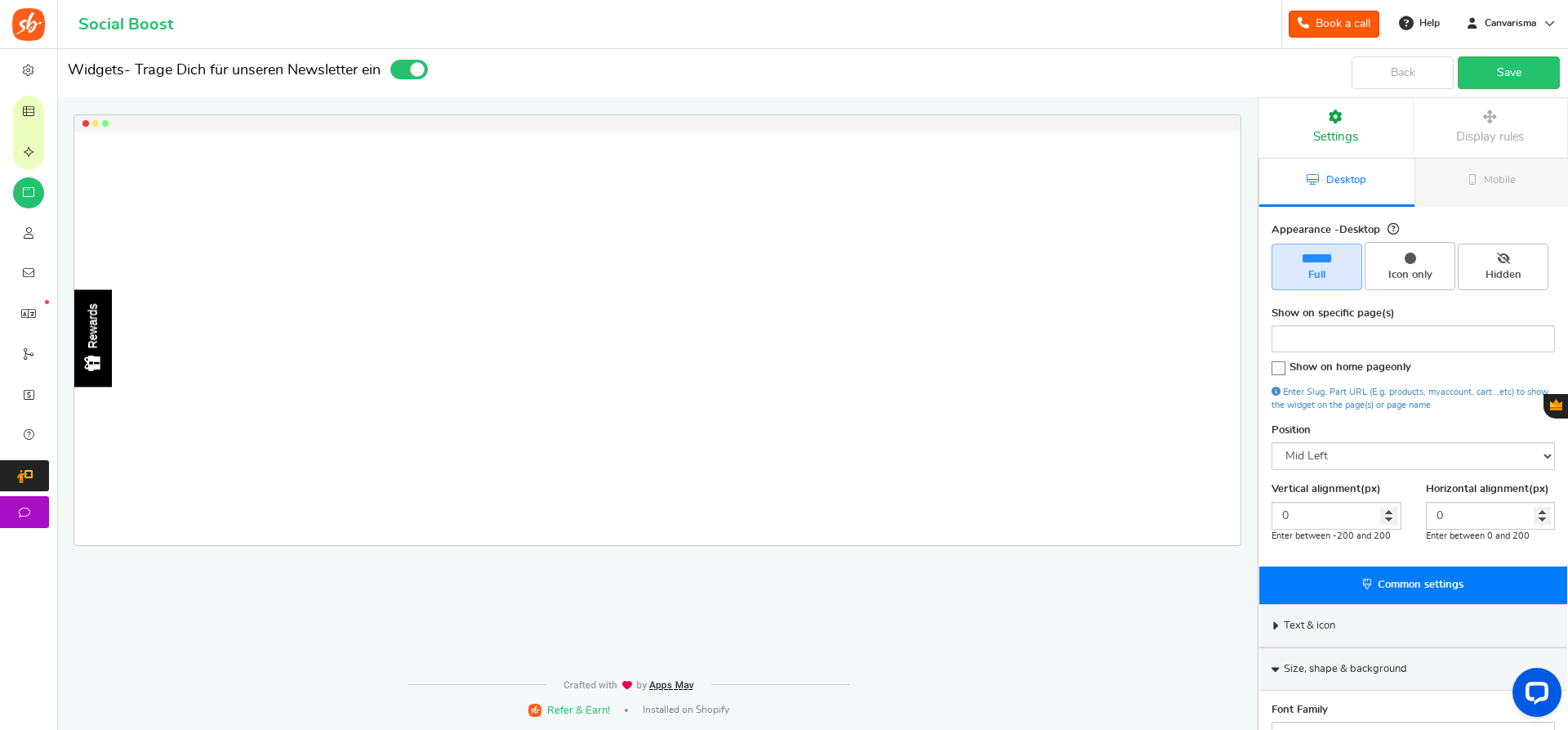
click at [1457, 125] on link "Display rules" at bounding box center [1491, 128] width 155 height 60
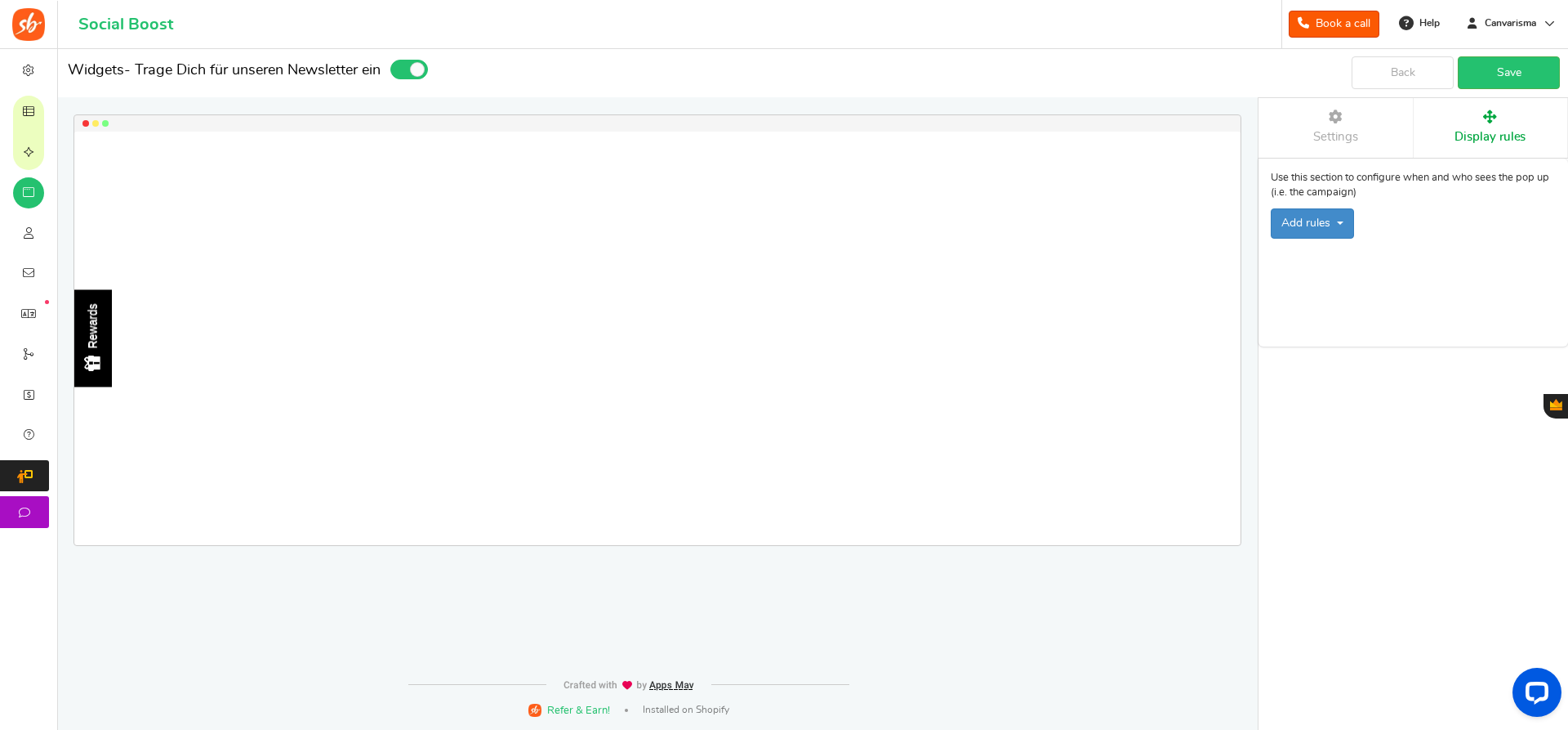
click at [1457, 125] on link "Display rules" at bounding box center [1491, 128] width 155 height 60
click at [1327, 133] on span "Settings" at bounding box center [1335, 137] width 45 height 13
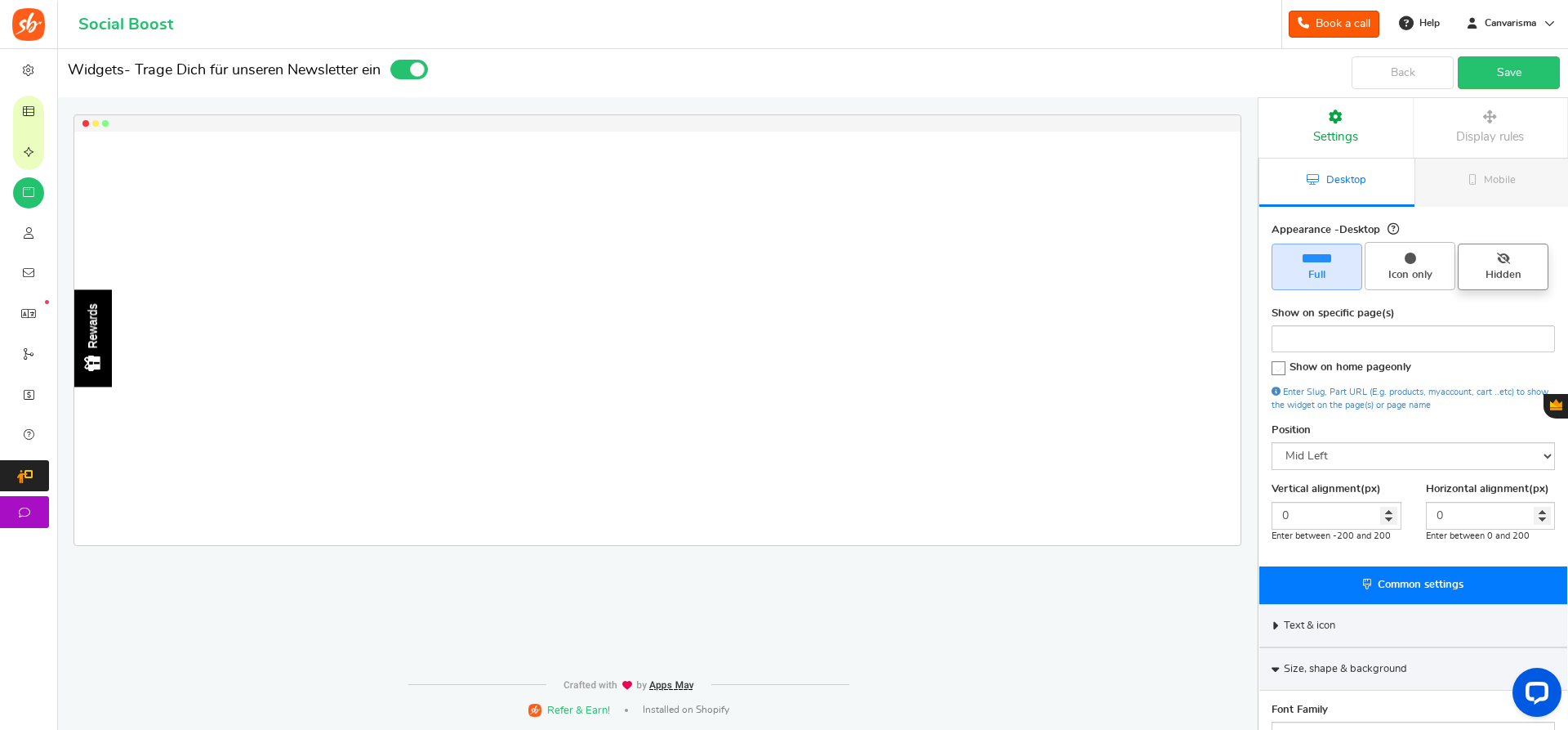
click at [1520, 259] on span "Hidden" at bounding box center [1503, 266] width 90 height 46
click at [1514, 258] on input "Hidden" at bounding box center [1509, 252] width 11 height 11
radio input "true"
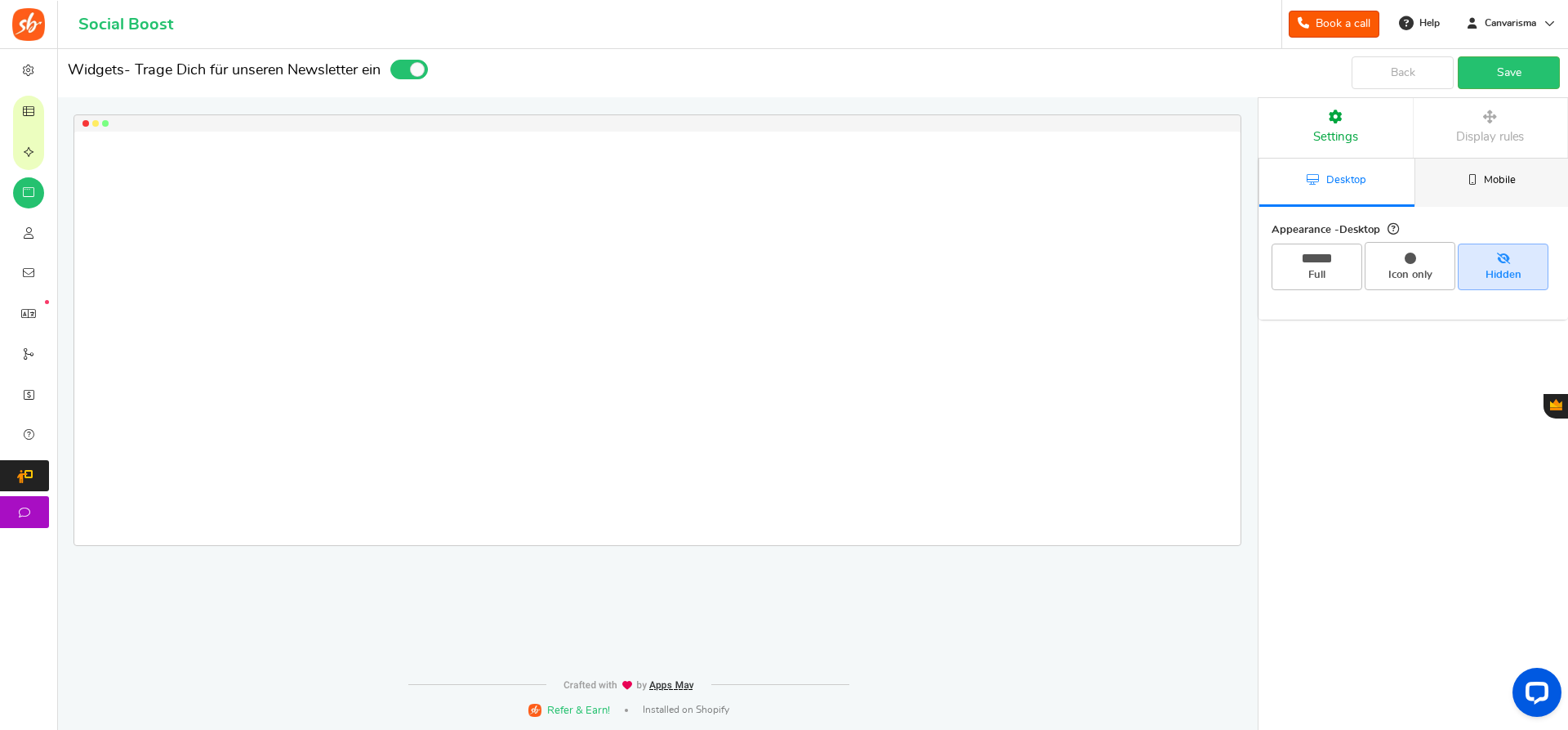
click at [1492, 175] on span "Mobile" at bounding box center [1500, 180] width 32 height 11
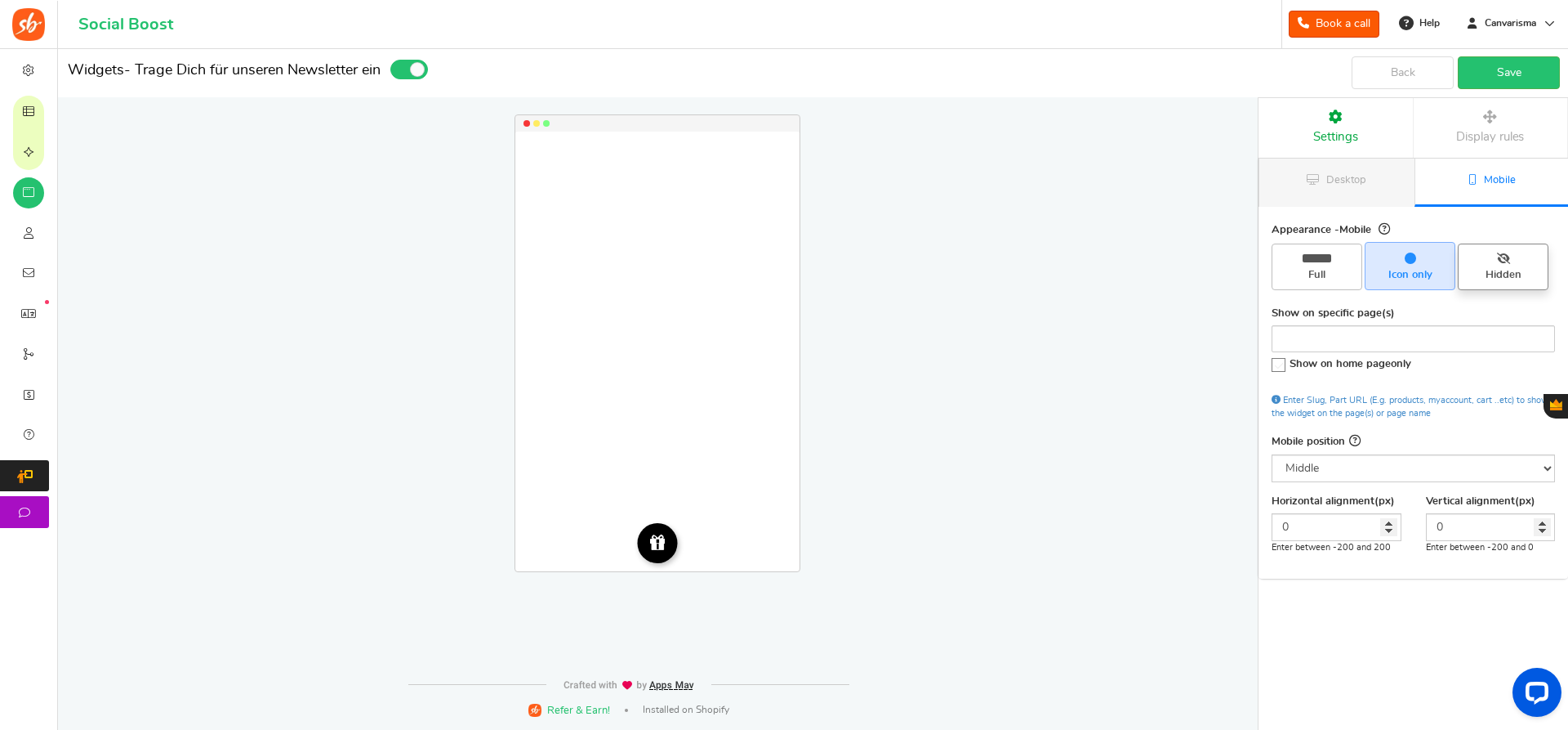
click at [1503, 274] on span "Hidden" at bounding box center [1503, 276] width 76 height 14
click at [1504, 258] on input "Hidden" at bounding box center [1509, 252] width 11 height 11
radio input "true"
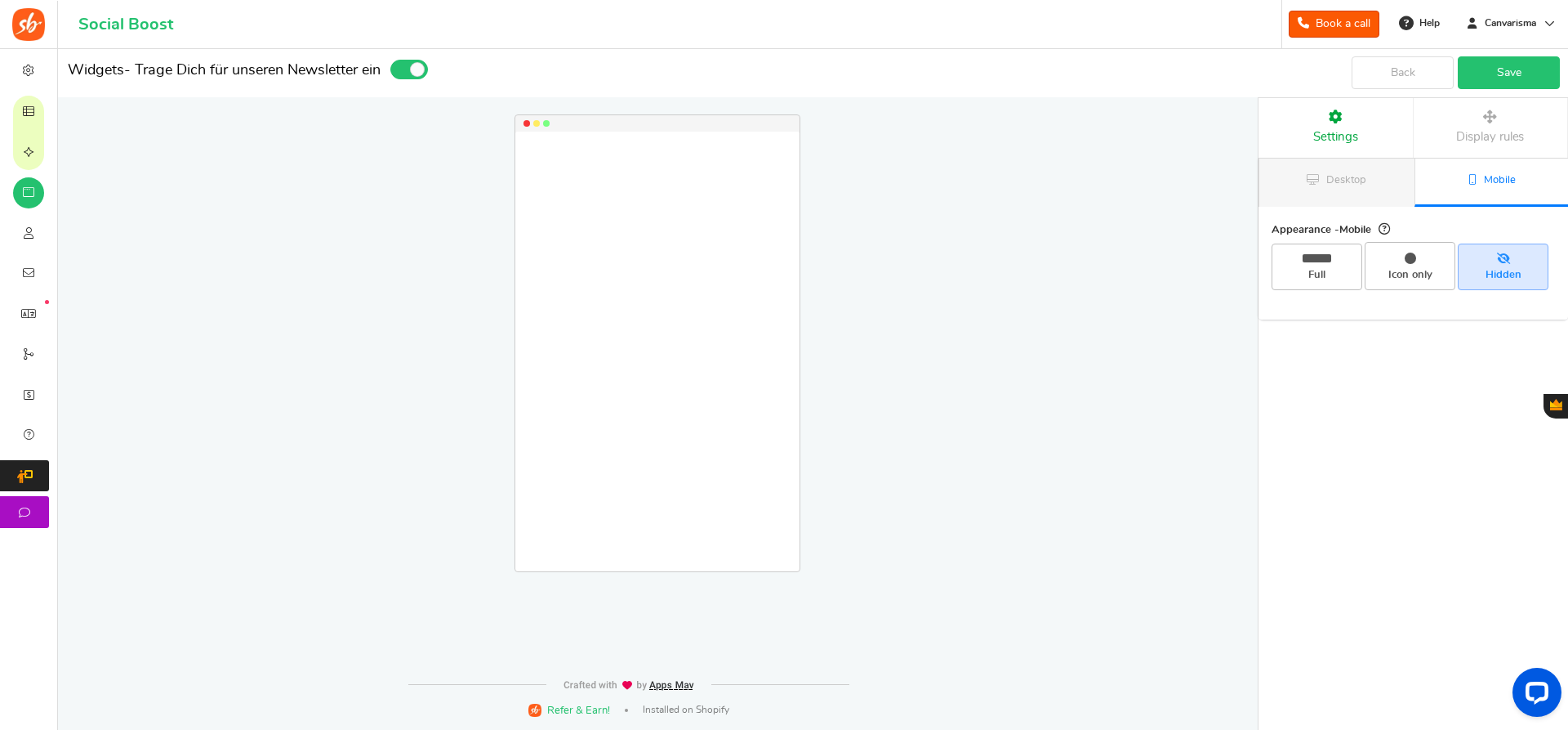
click at [1499, 65] on link "Save" at bounding box center [1509, 72] width 102 height 33
